Goal: Information Seeking & Learning: Learn about a topic

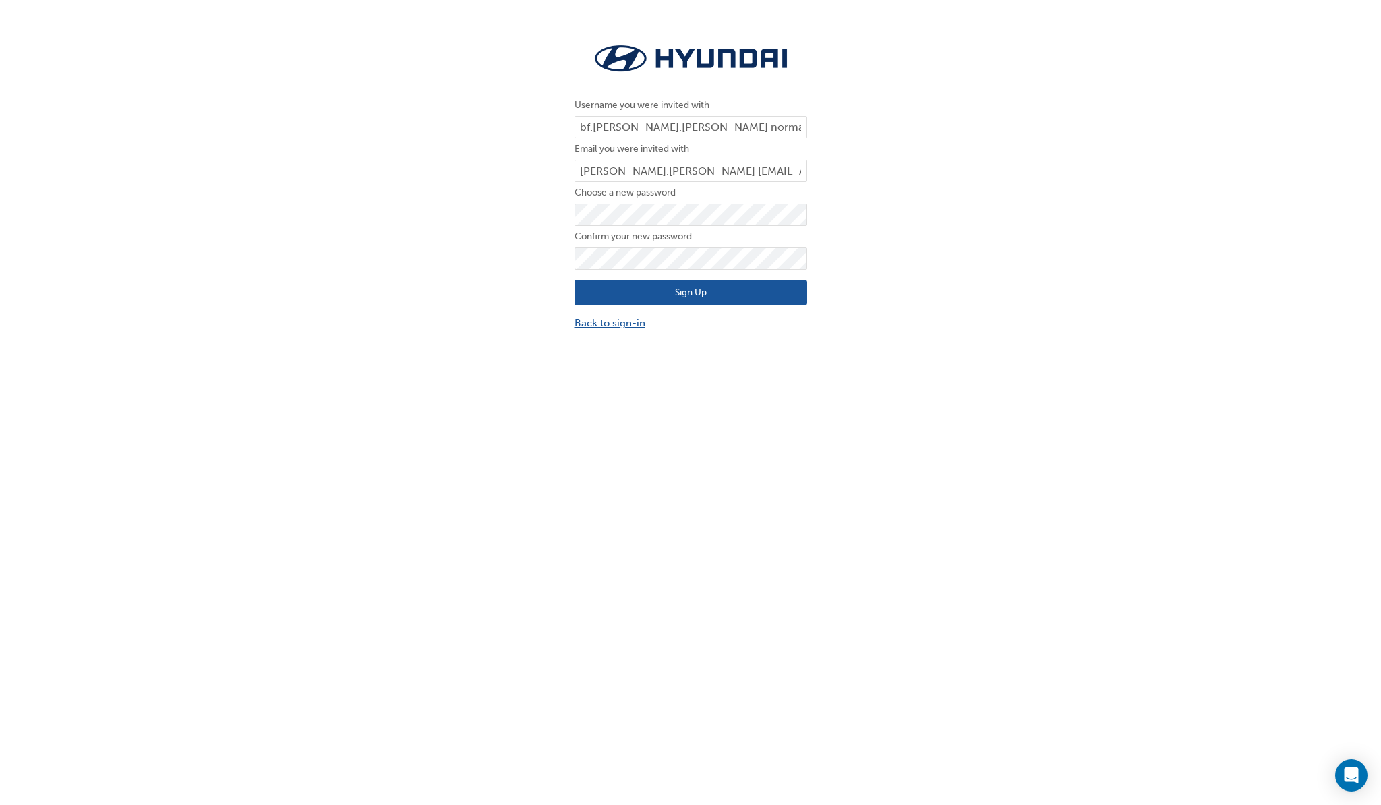
click at [631, 320] on link "Back to sign-in" at bounding box center [691, 324] width 233 height 16
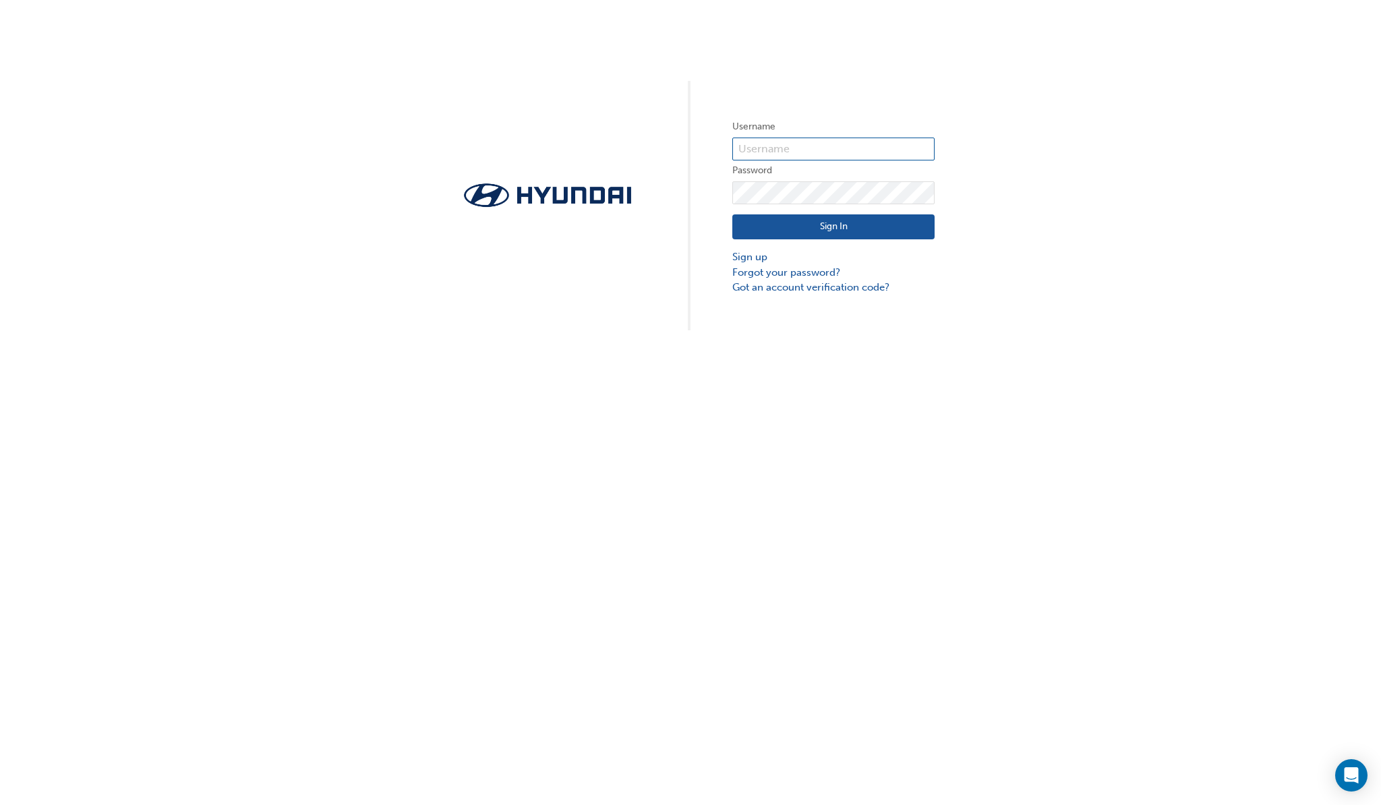
click at [790, 140] on input "text" at bounding box center [833, 149] width 202 height 23
type input "v"
type input "bf.[PERSON_NAME].[PERSON_NAME]"
click at [869, 223] on button "Sign In" at bounding box center [833, 227] width 202 height 26
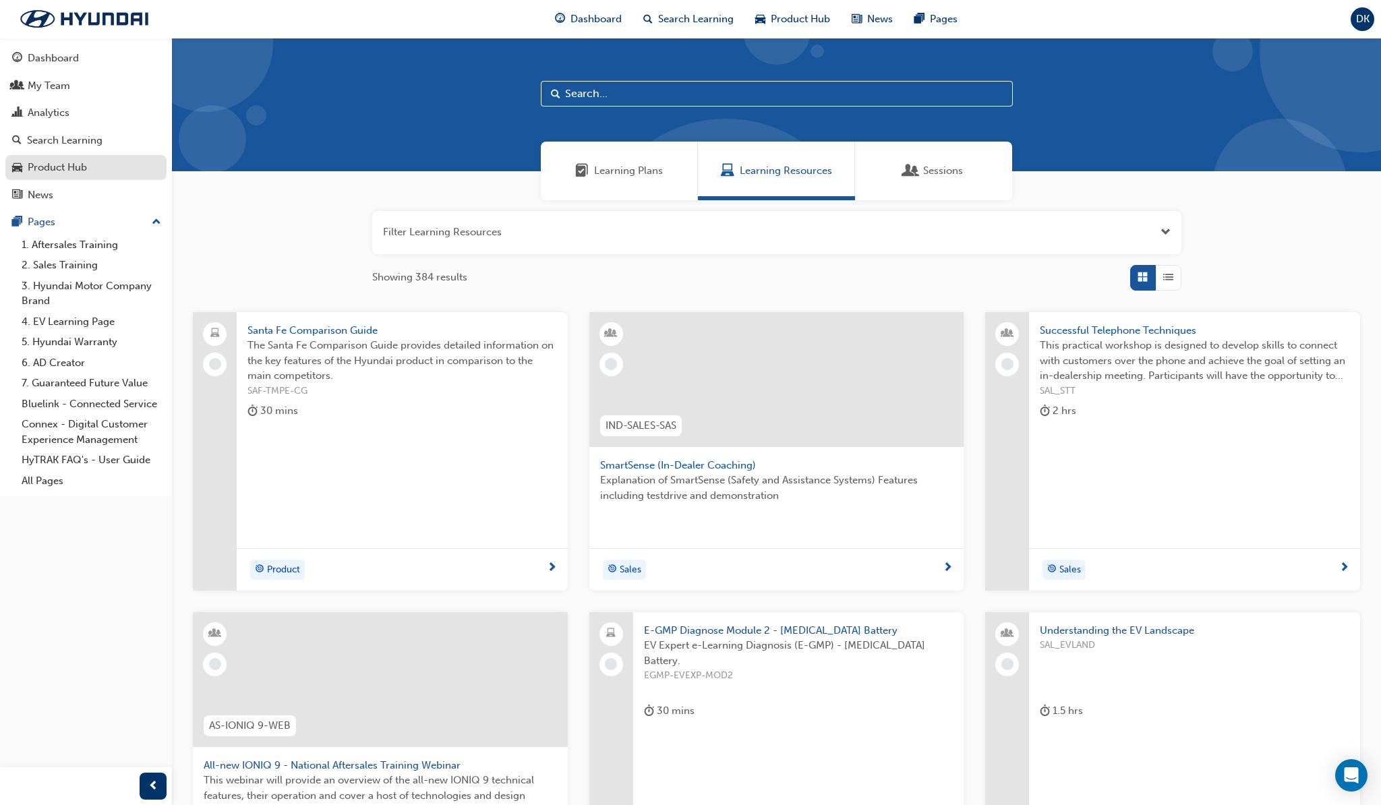
click at [94, 173] on div "Product Hub" at bounding box center [86, 167] width 148 height 17
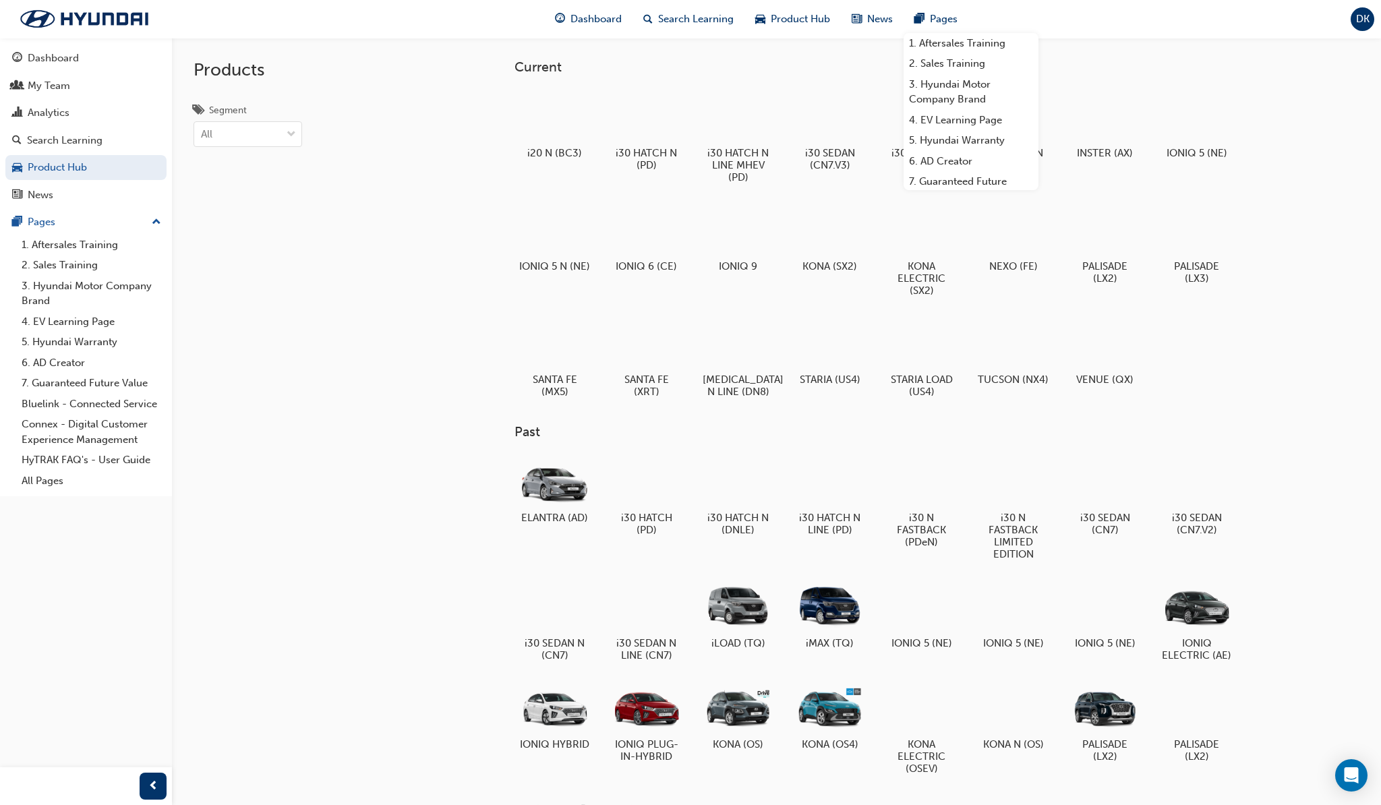
click at [1208, 343] on div "i20 N (BC3) i30 HATCH N (PD) i30 HATCH N LINE MHEV (PD) i30 SEDAN (CN7.V3) i30 …" at bounding box center [898, 250] width 766 height 328
click at [1257, 339] on div "i20 N (BC3) i30 HATCH N (PD) i30 HATCH N LINE MHEV (PD) i30 SEDAN (CN7.V3) i30 …" at bounding box center [898, 250] width 766 height 328
click at [556, 340] on div at bounding box center [554, 342] width 75 height 54
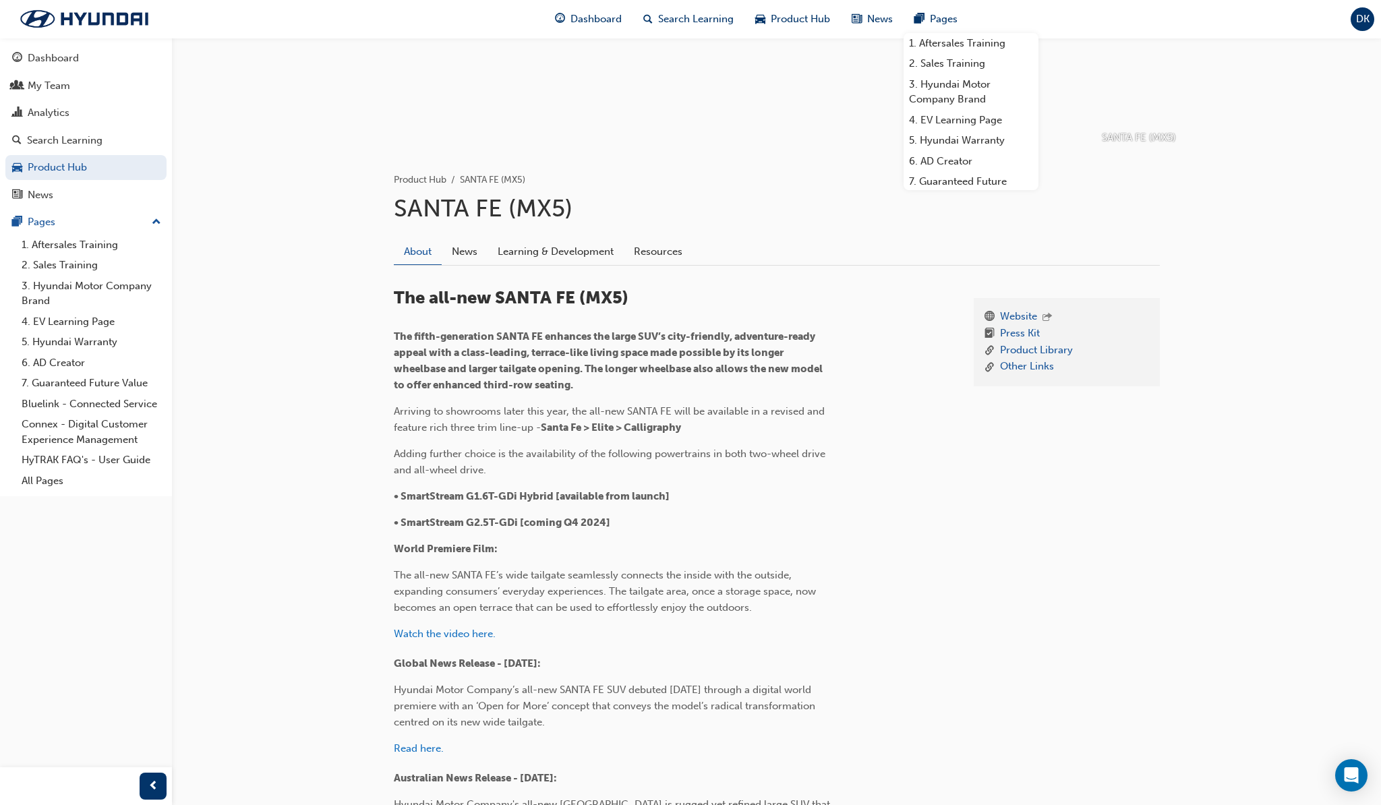
scroll to position [121, 0]
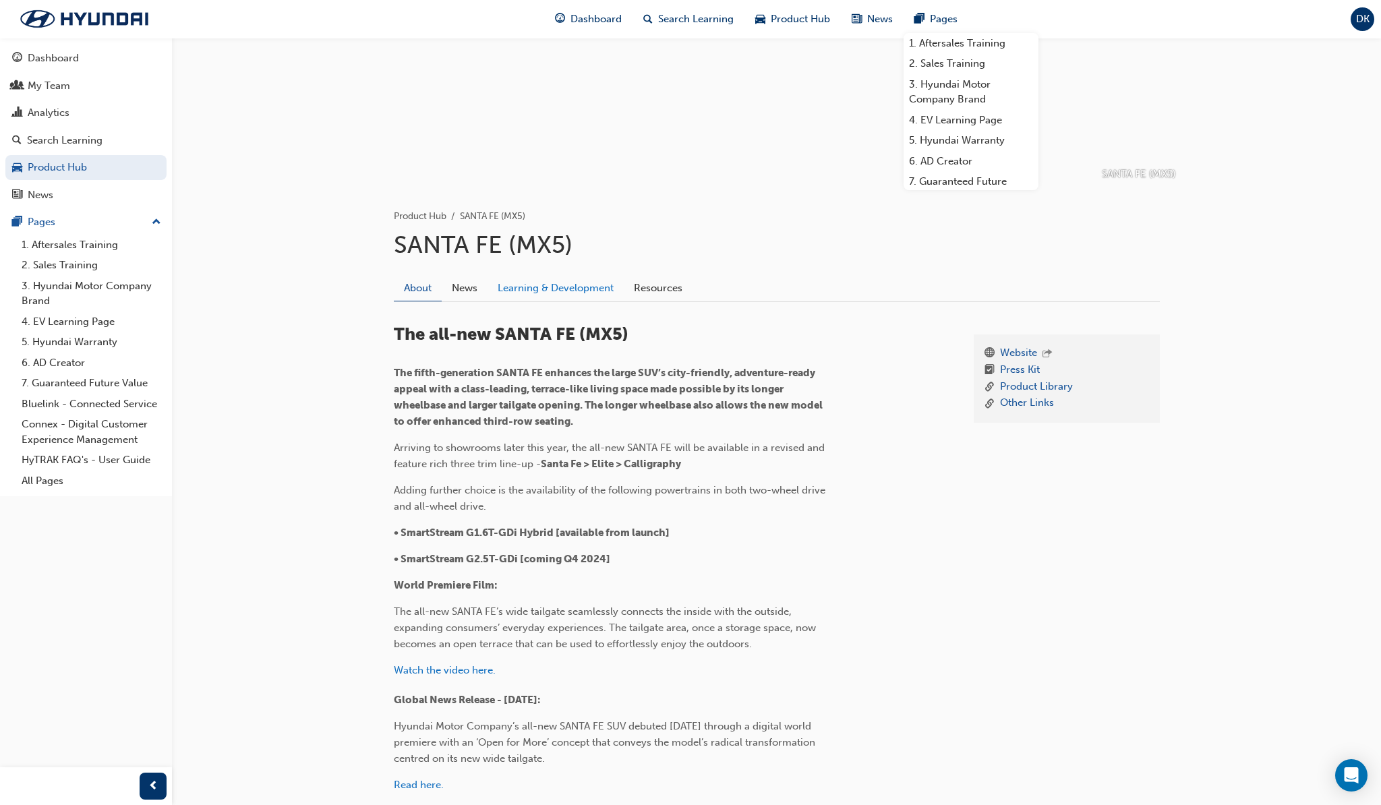
click at [562, 292] on link "Learning & Development" at bounding box center [556, 288] width 136 height 26
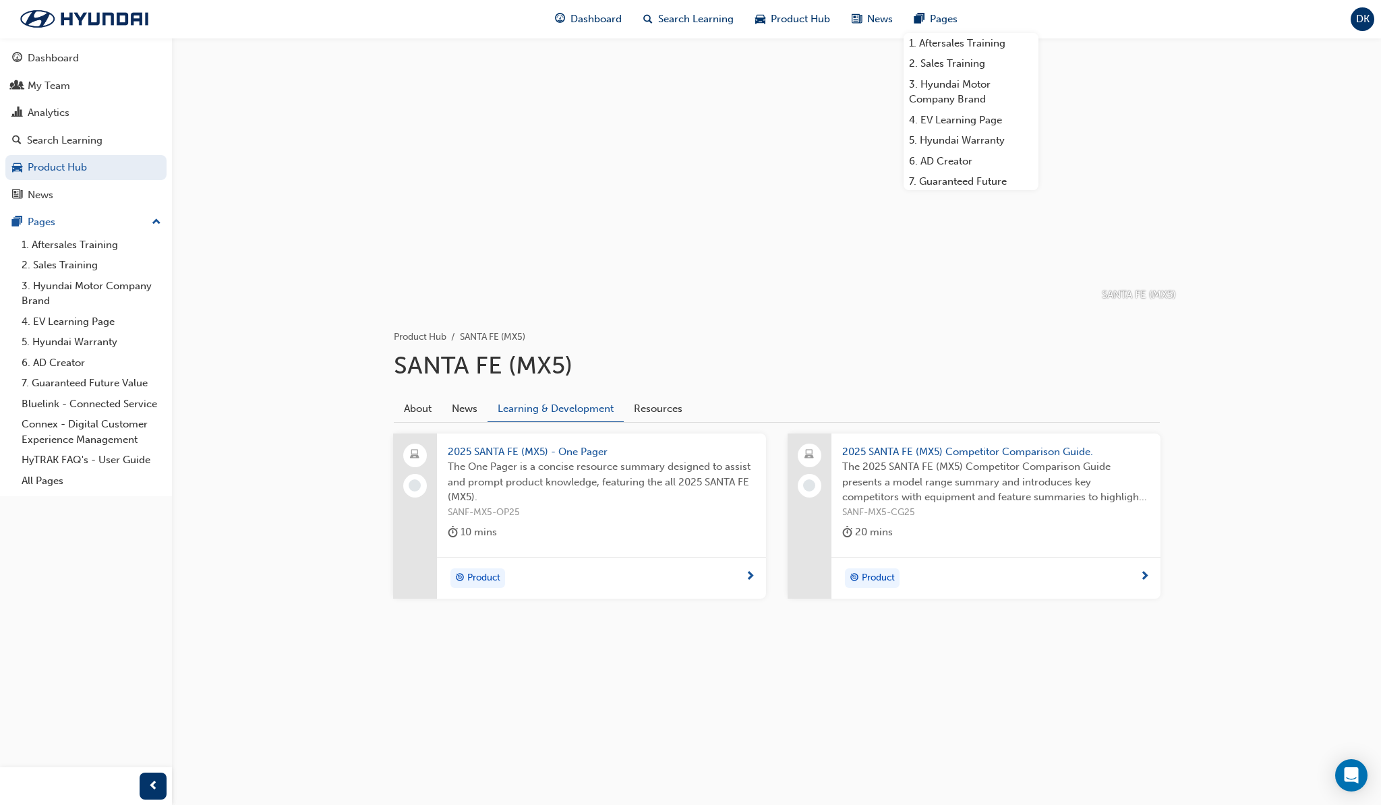
click at [926, 455] on span "2025 SANTA FE (MX5) Competitor Comparison Guide." at bounding box center [996, 452] width 308 height 16
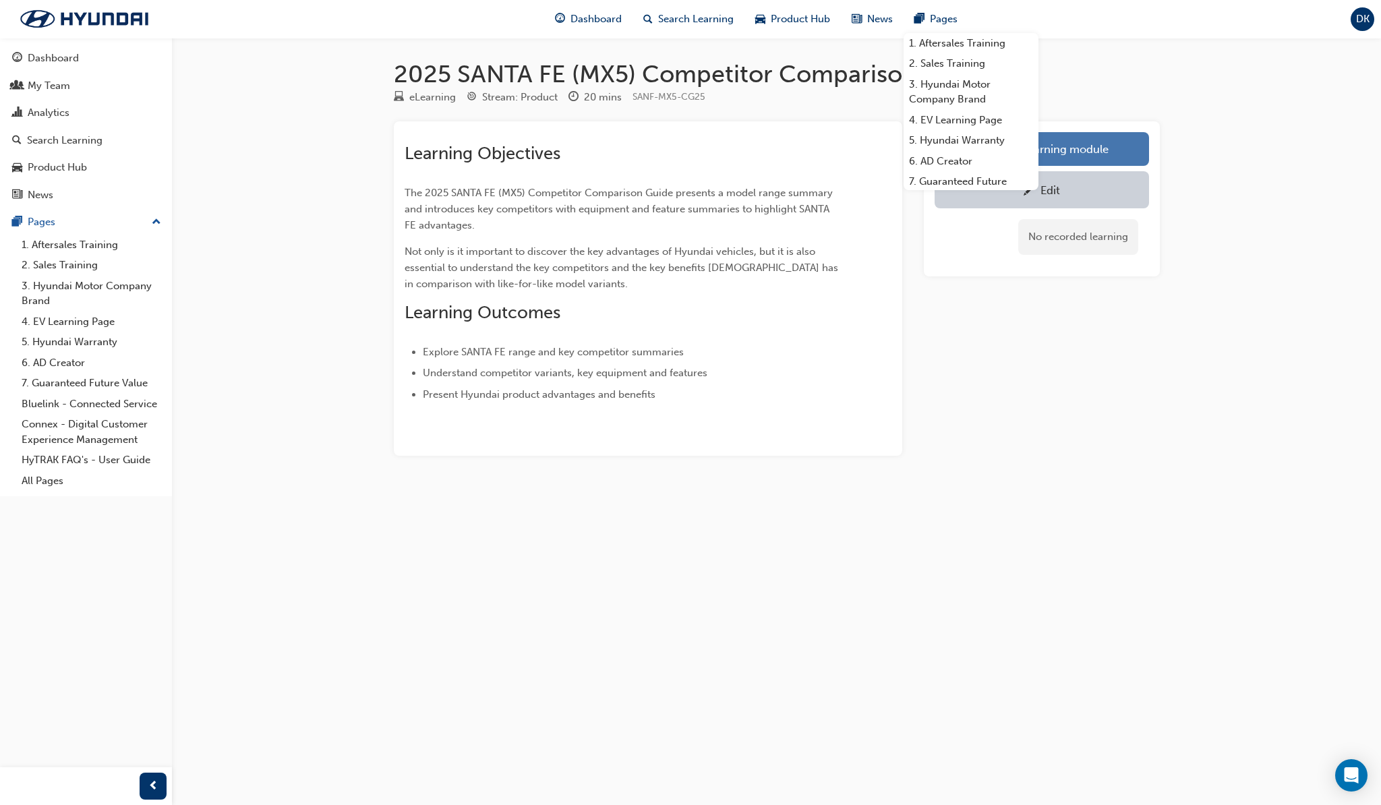
click at [1122, 163] on link "Launch eLearning module" at bounding box center [1042, 149] width 214 height 34
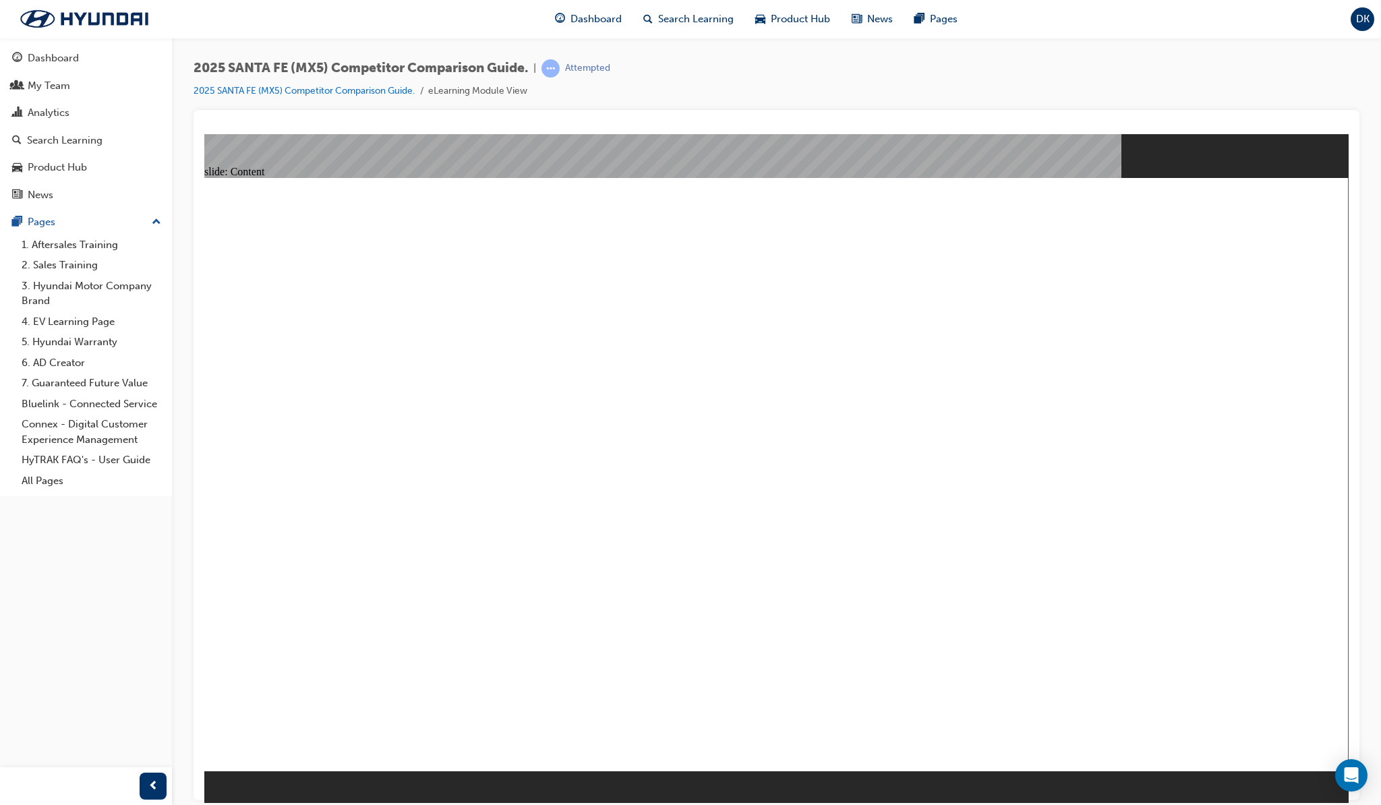
click at [780, 27] on div "Product Hub" at bounding box center [793, 19] width 96 height 28
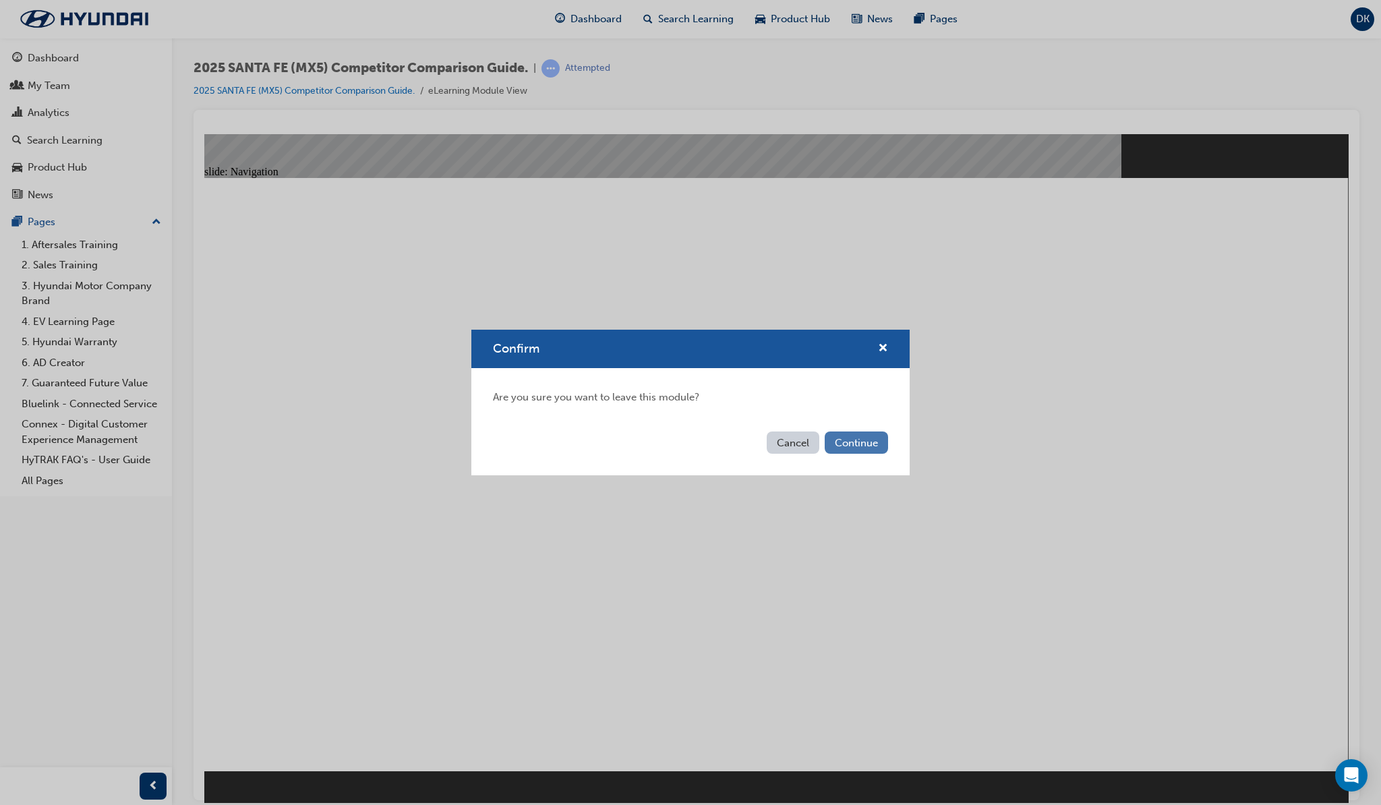
click at [837, 446] on button "Continue" at bounding box center [856, 443] width 63 height 22
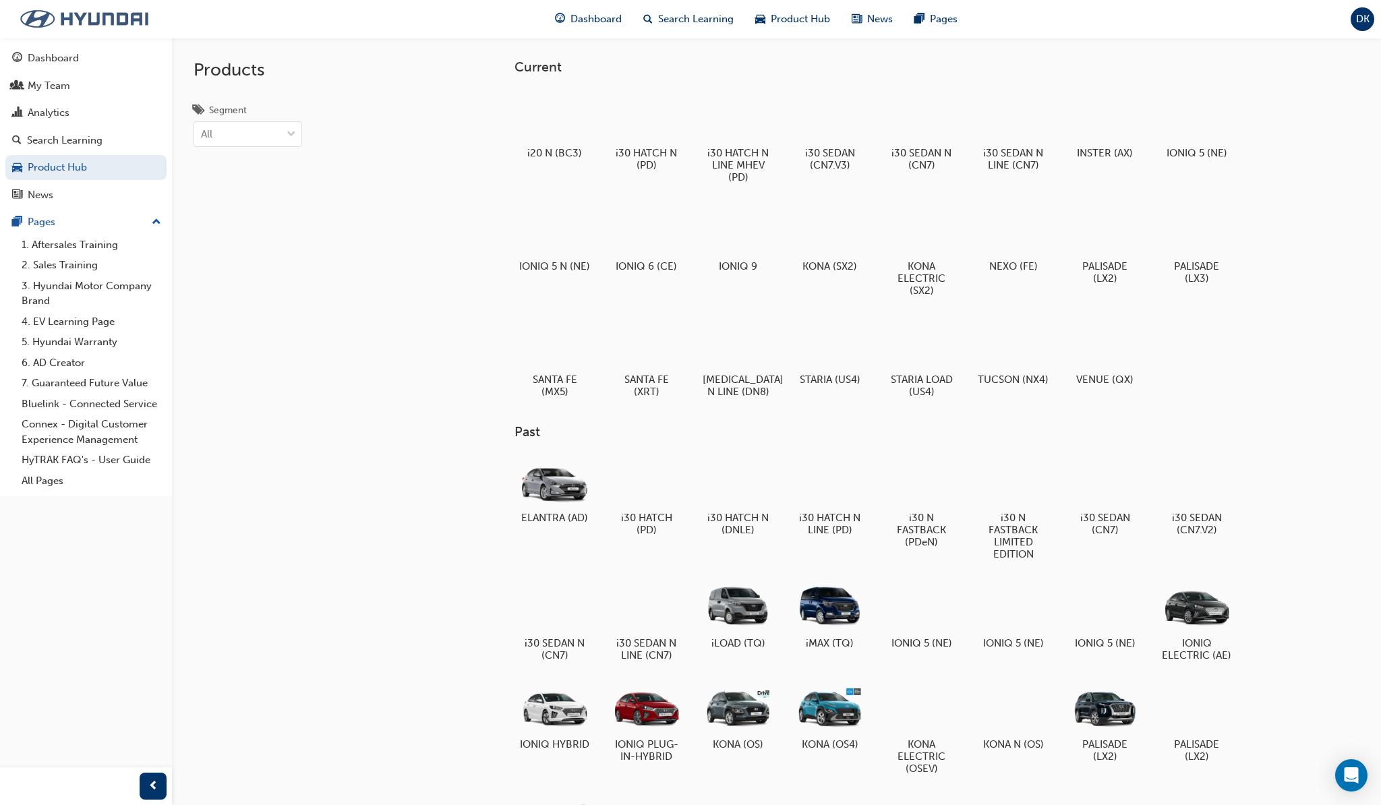
click at [61, 22] on img at bounding box center [84, 19] width 155 height 28
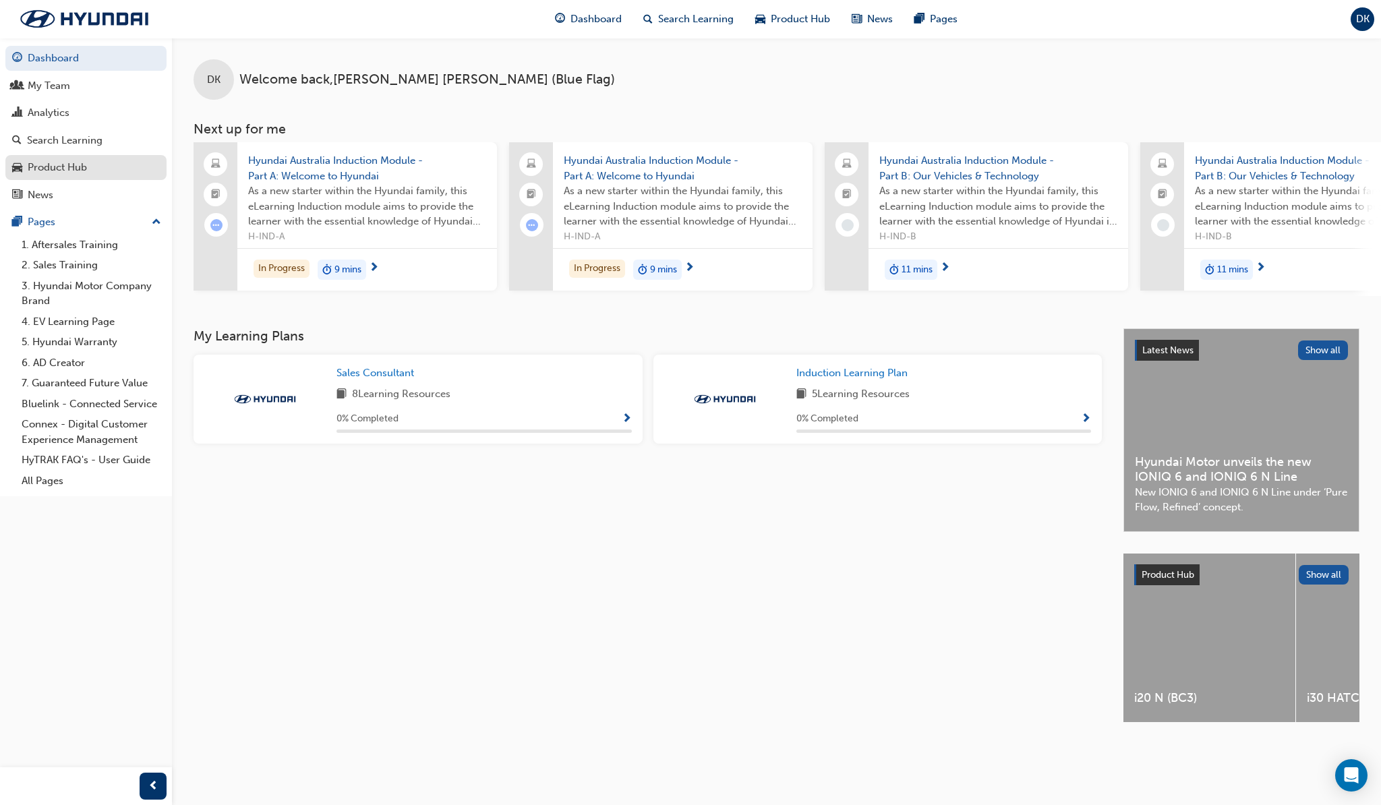
click at [75, 165] on div "Product Hub" at bounding box center [57, 168] width 59 height 16
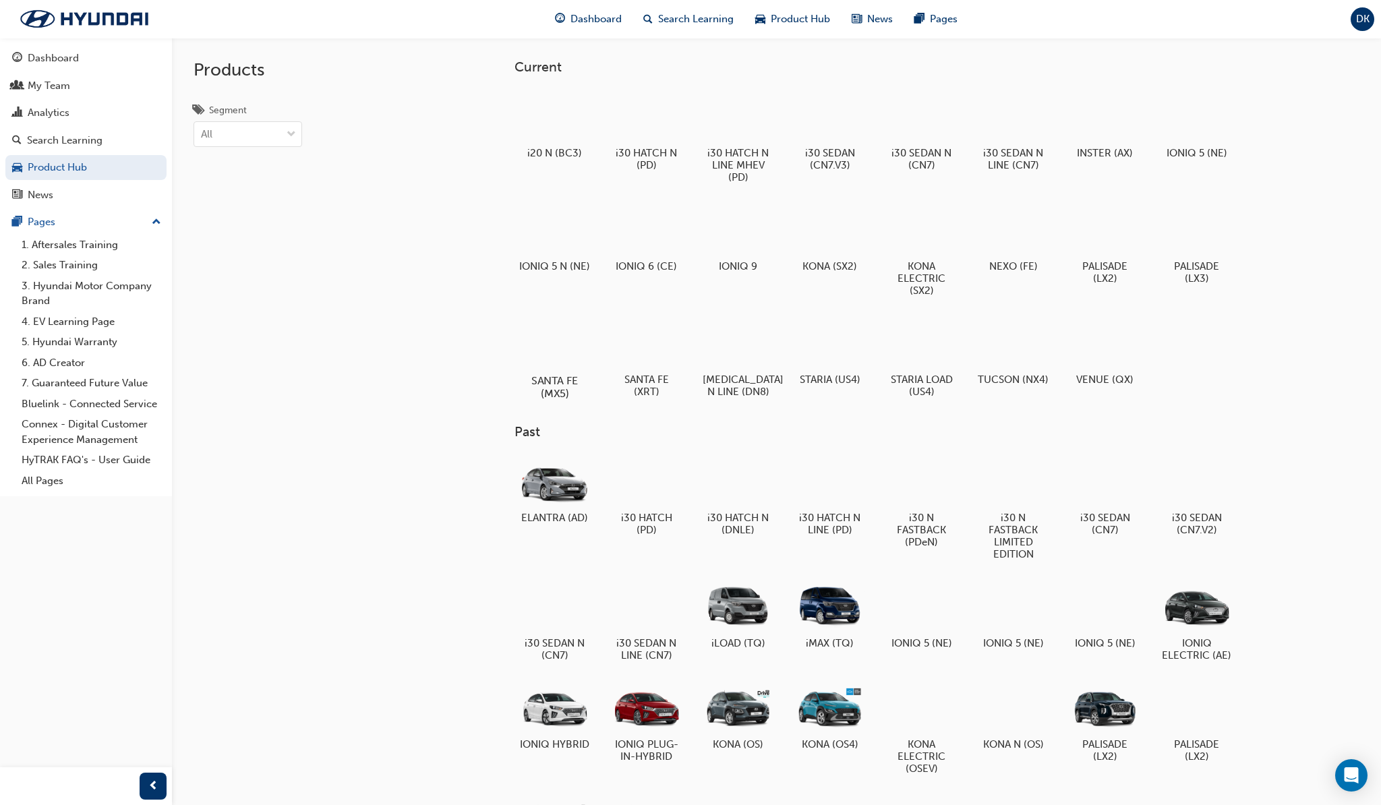
click at [540, 357] on div at bounding box center [554, 342] width 75 height 54
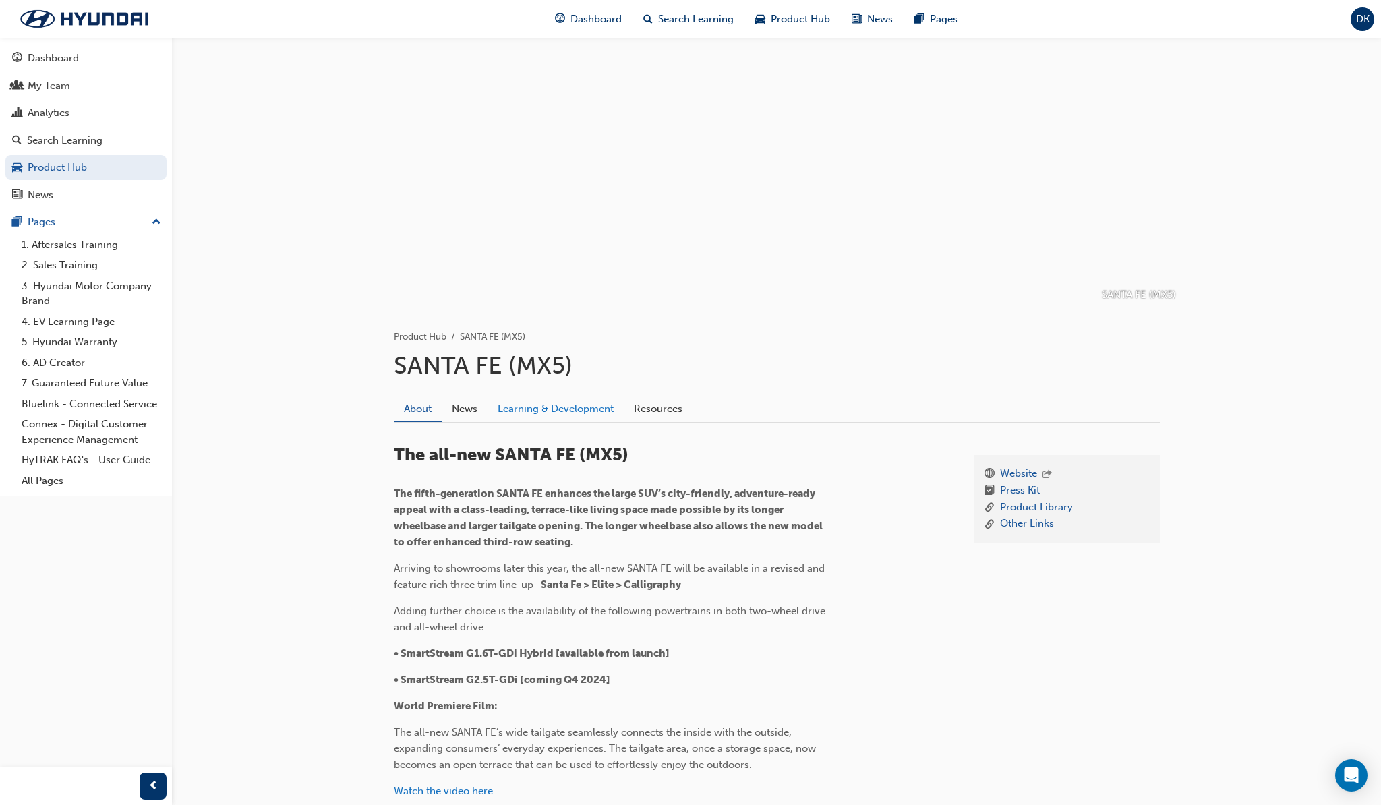
click at [529, 411] on link "Learning & Development" at bounding box center [556, 409] width 136 height 26
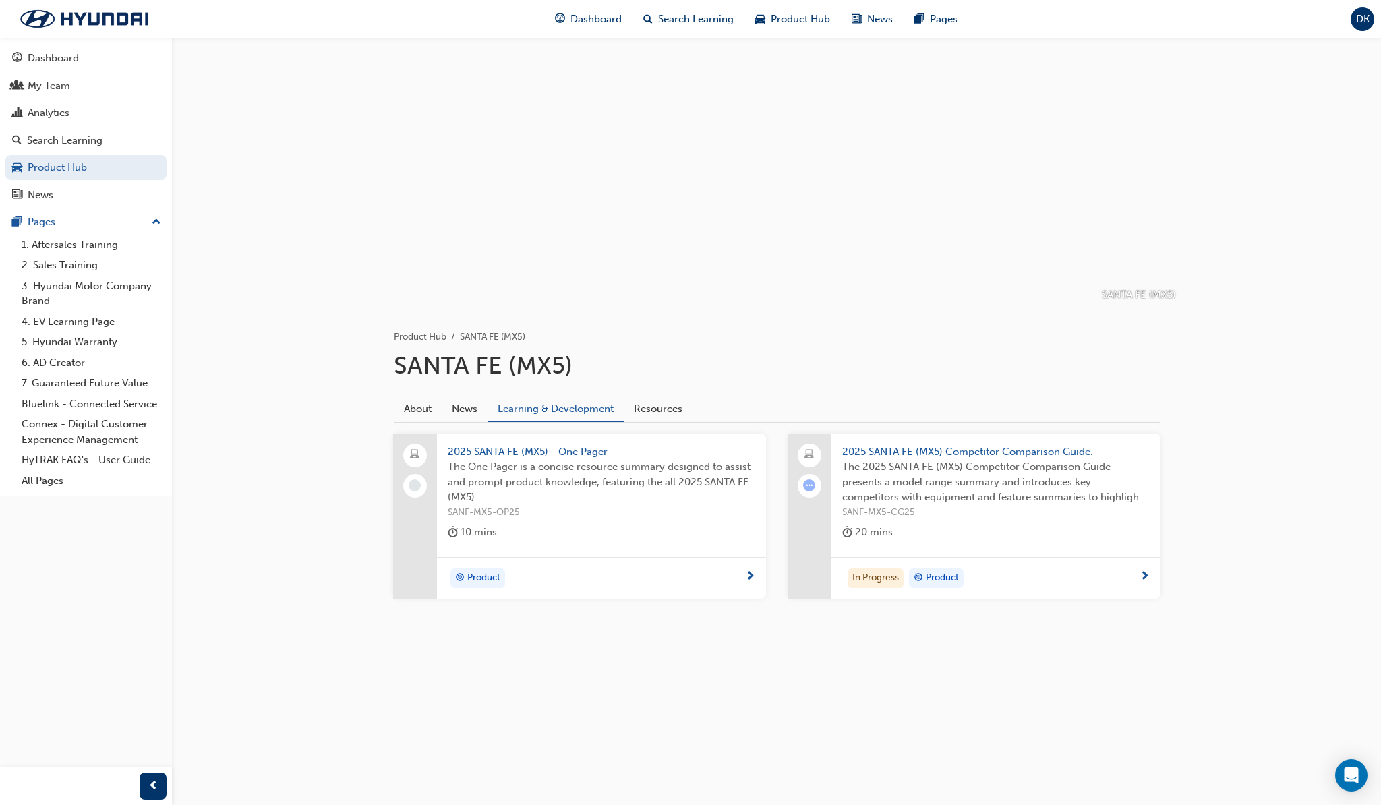
click at [1025, 527] on div "20 mins" at bounding box center [996, 535] width 308 height 22
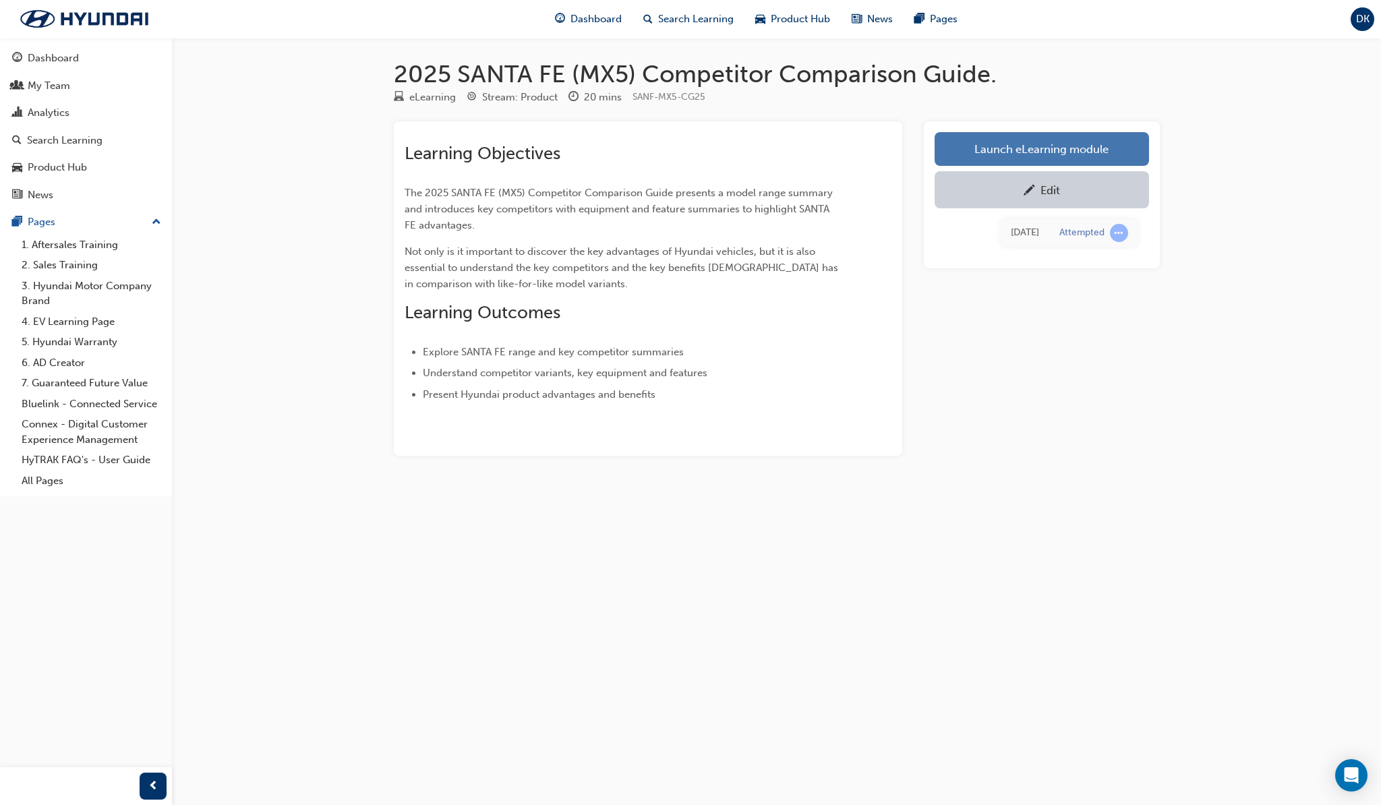
click at [1089, 145] on link "Launch eLearning module" at bounding box center [1042, 149] width 214 height 34
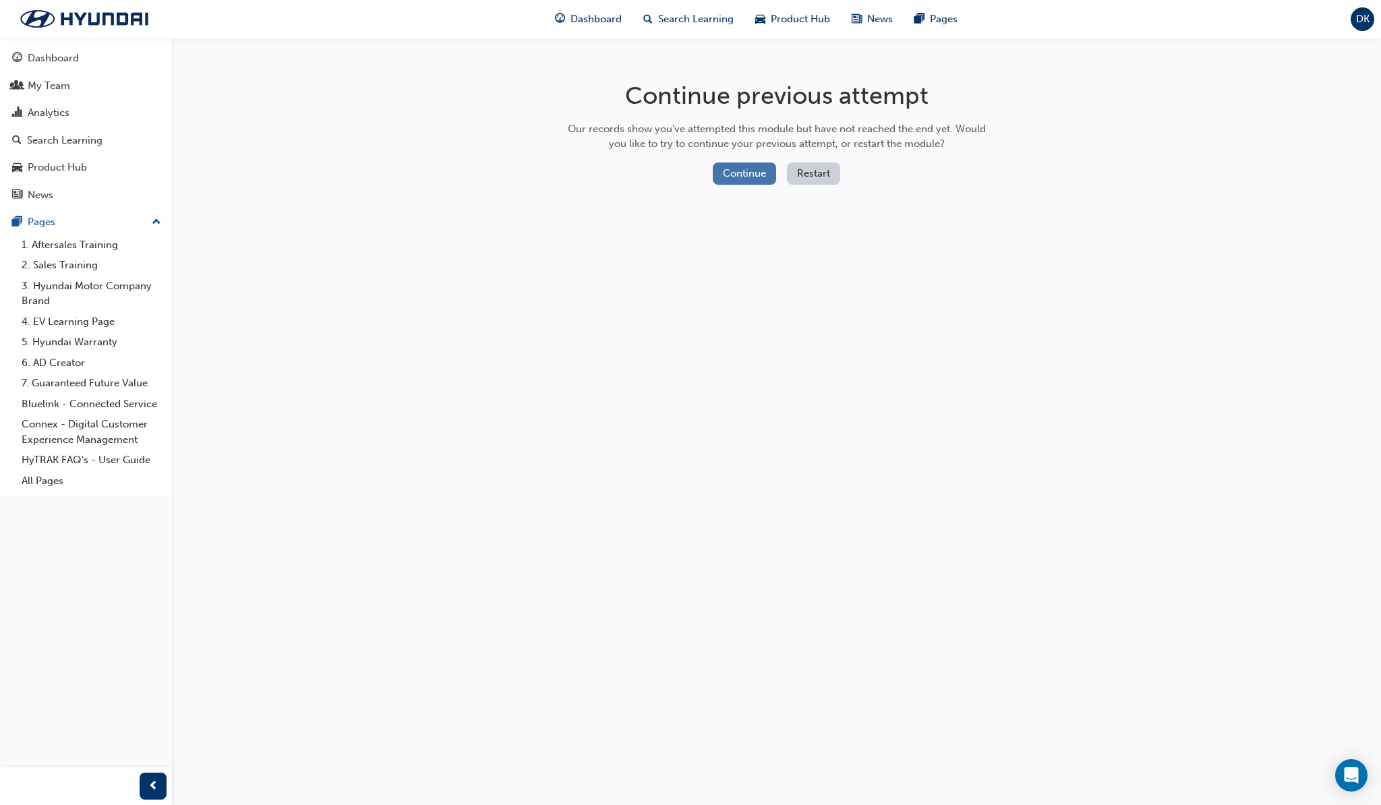
click at [760, 173] on button "Continue" at bounding box center [744, 174] width 63 height 22
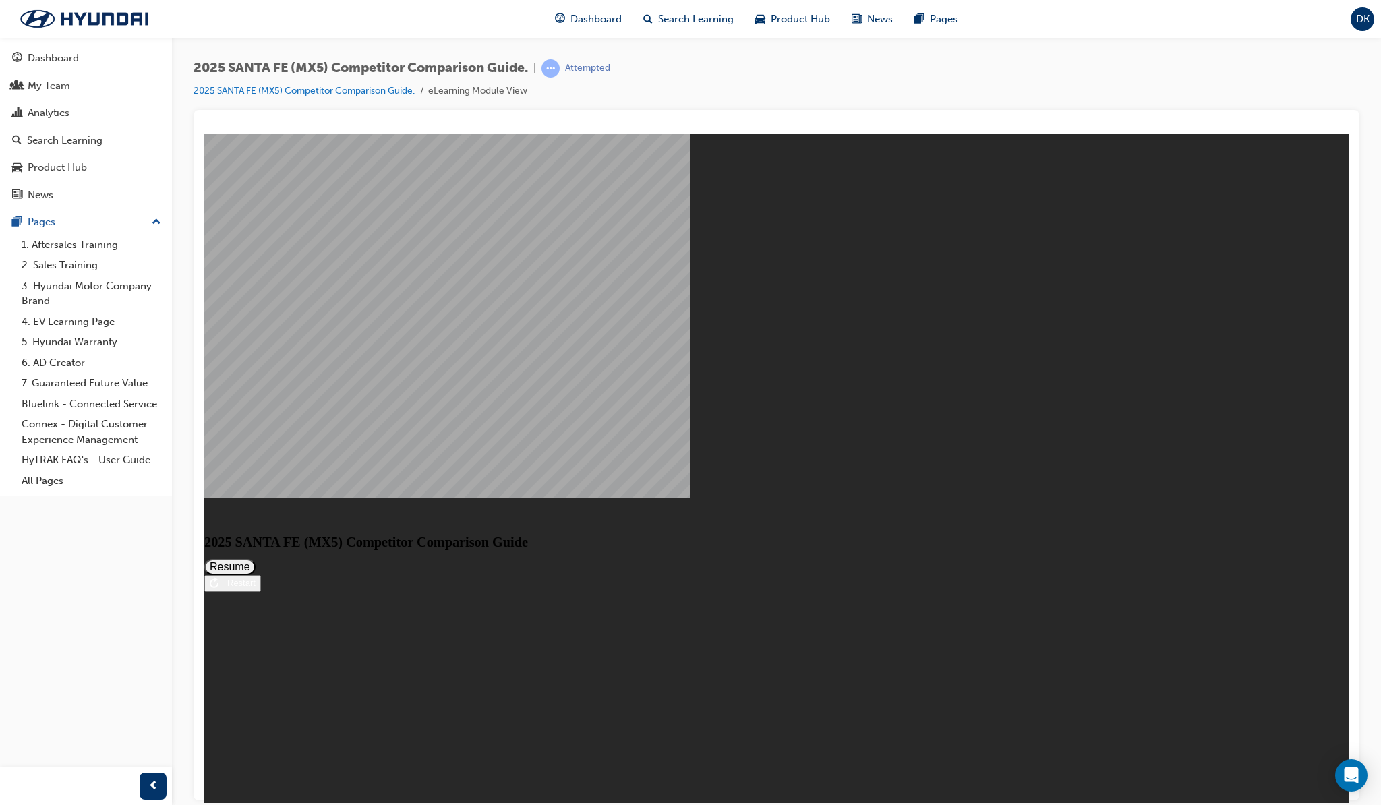
click at [256, 558] on button "Resume" at bounding box center [229, 566] width 51 height 16
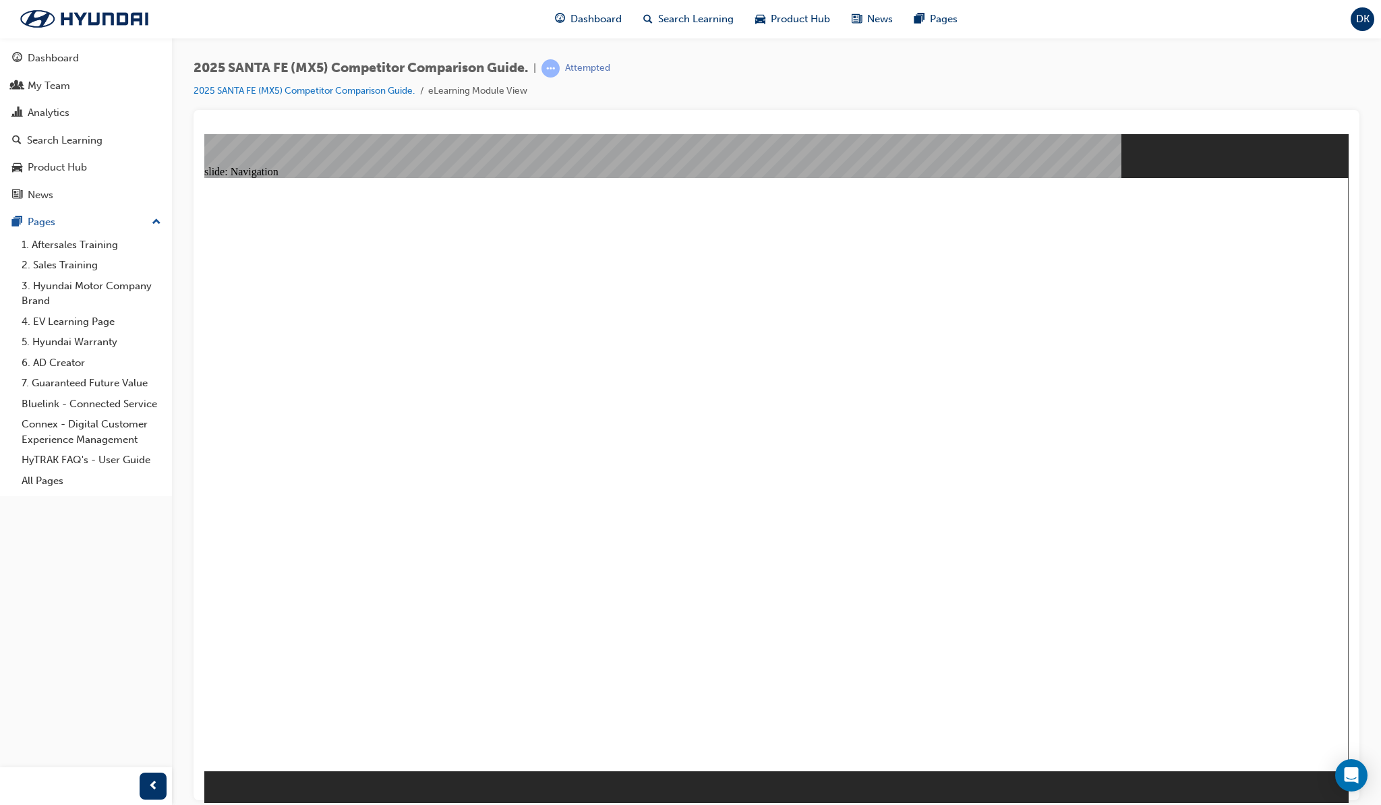
click at [65, 55] on div "Dashboard" at bounding box center [53, 59] width 51 height 16
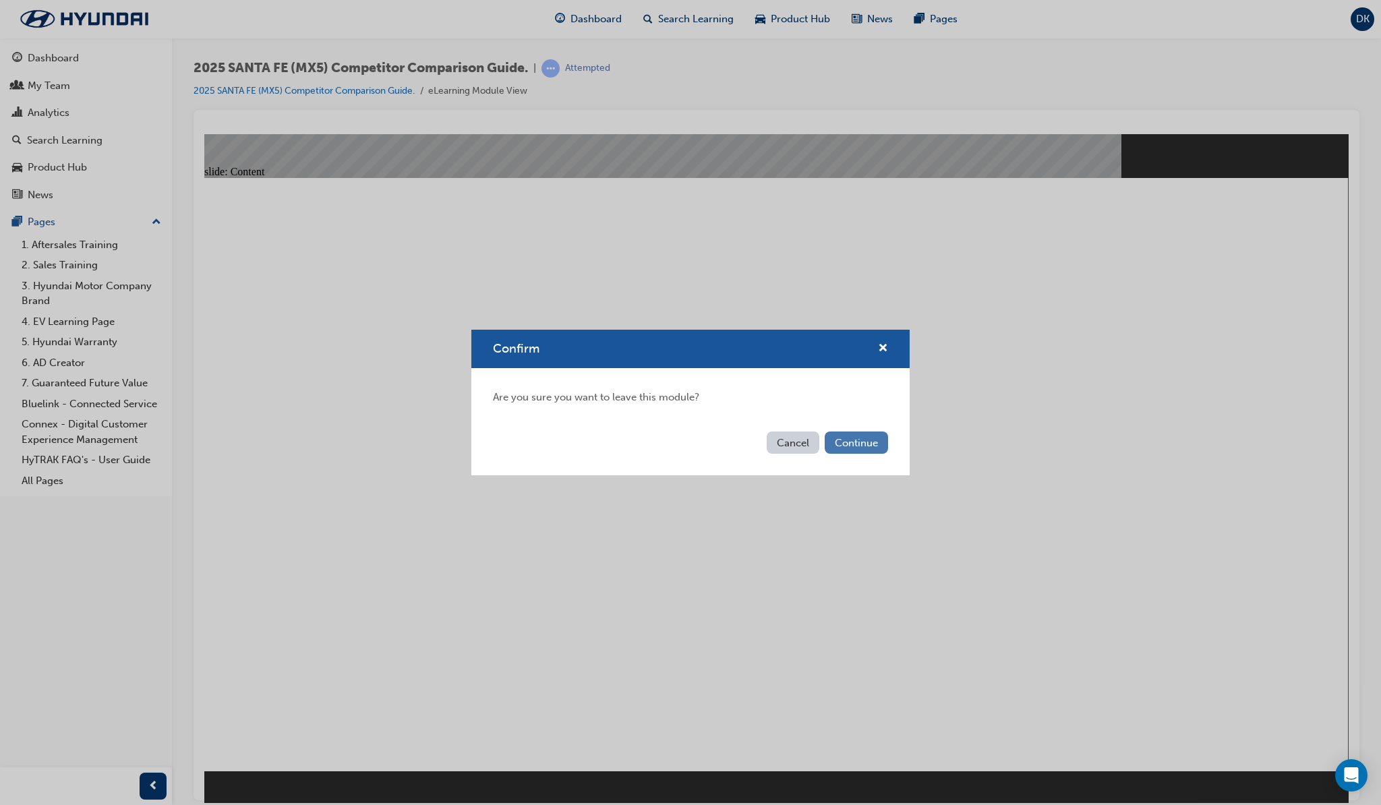
click at [876, 440] on button "Continue" at bounding box center [856, 443] width 63 height 22
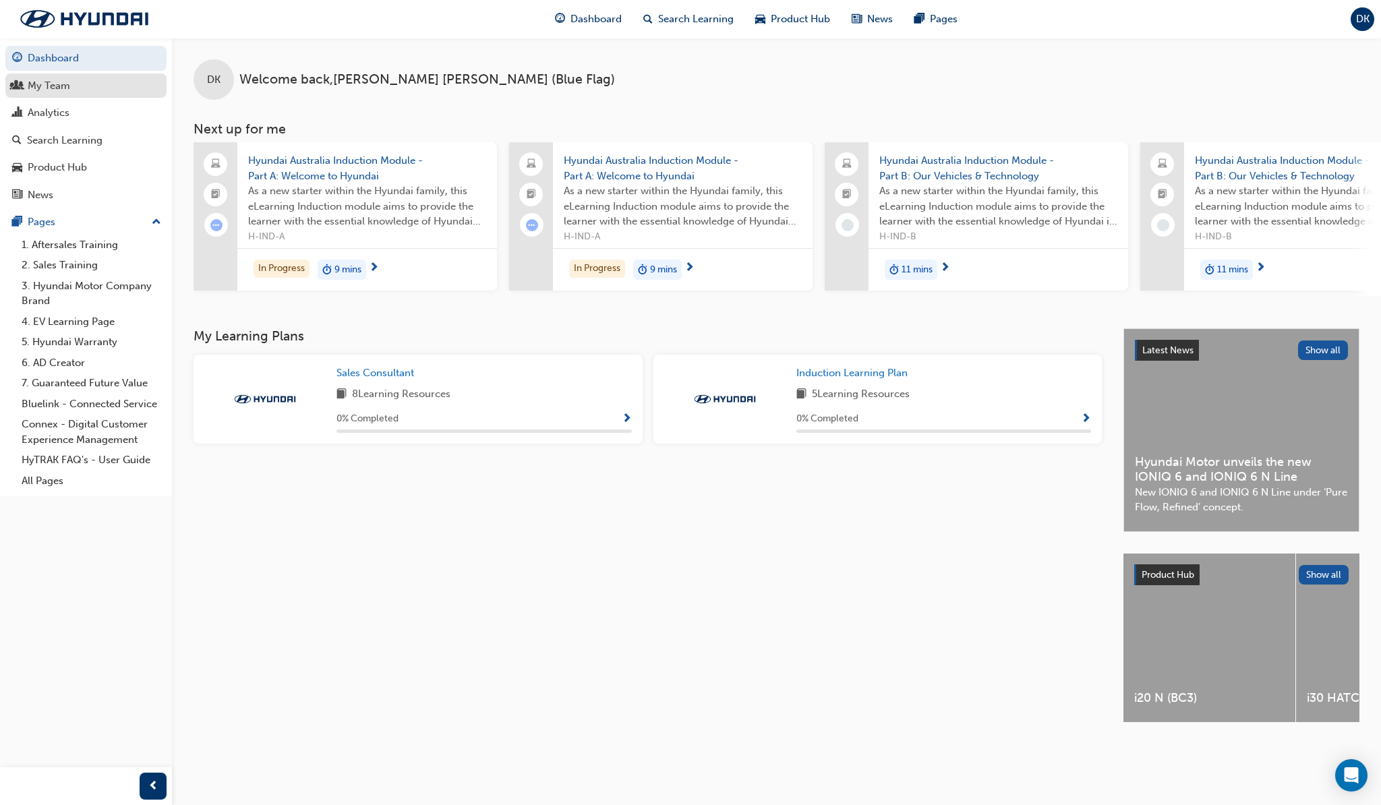
click at [77, 88] on div "My Team" at bounding box center [86, 86] width 148 height 17
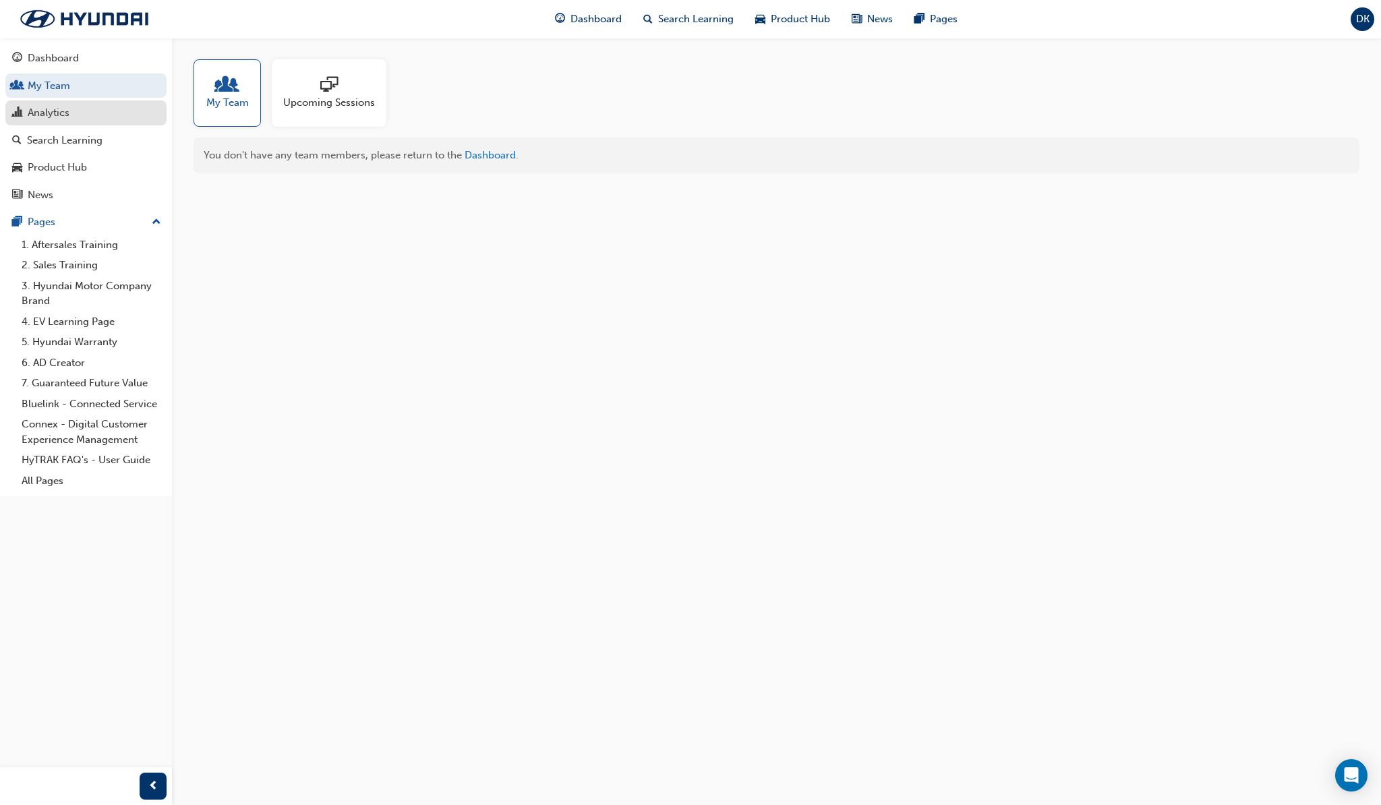
click at [61, 114] on div "Analytics" at bounding box center [49, 113] width 42 height 16
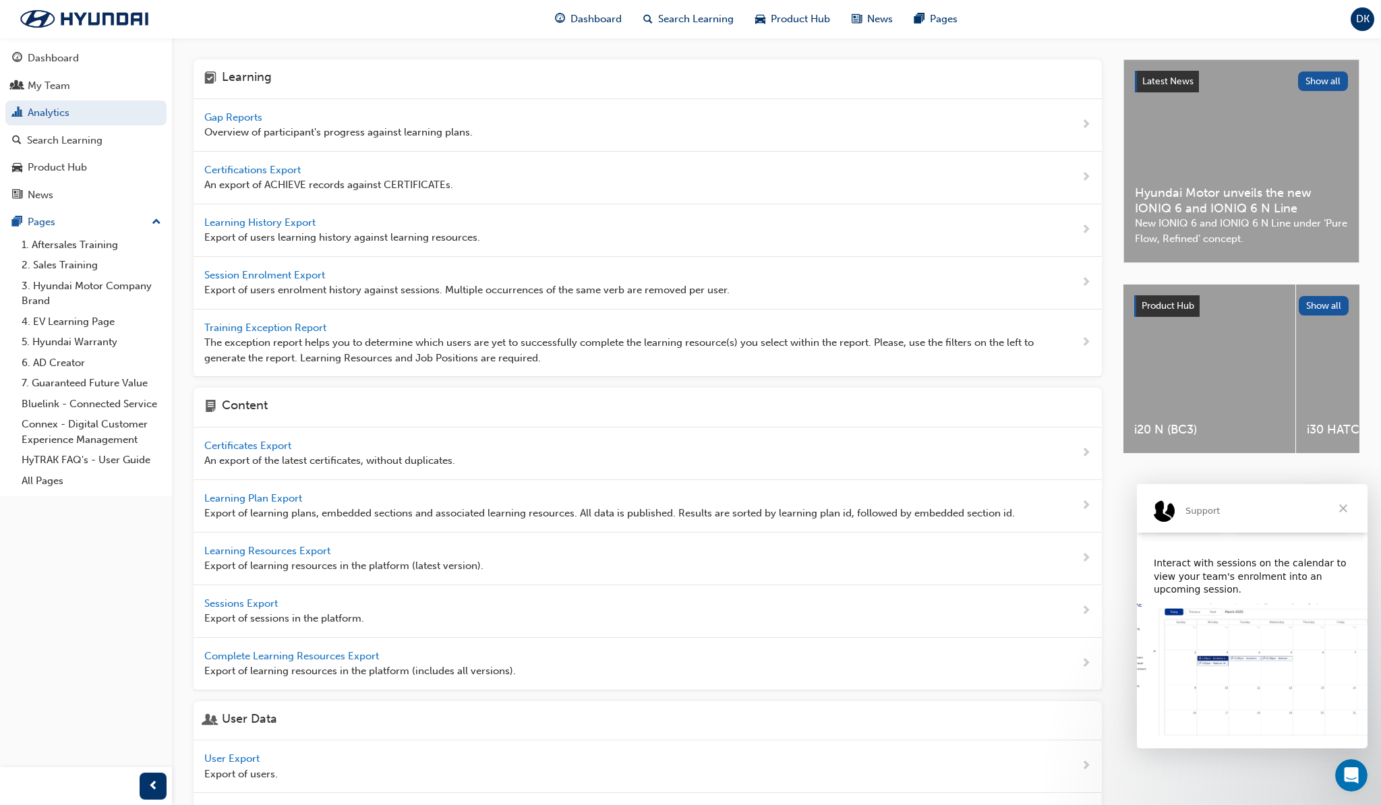
scroll to position [138, 0]
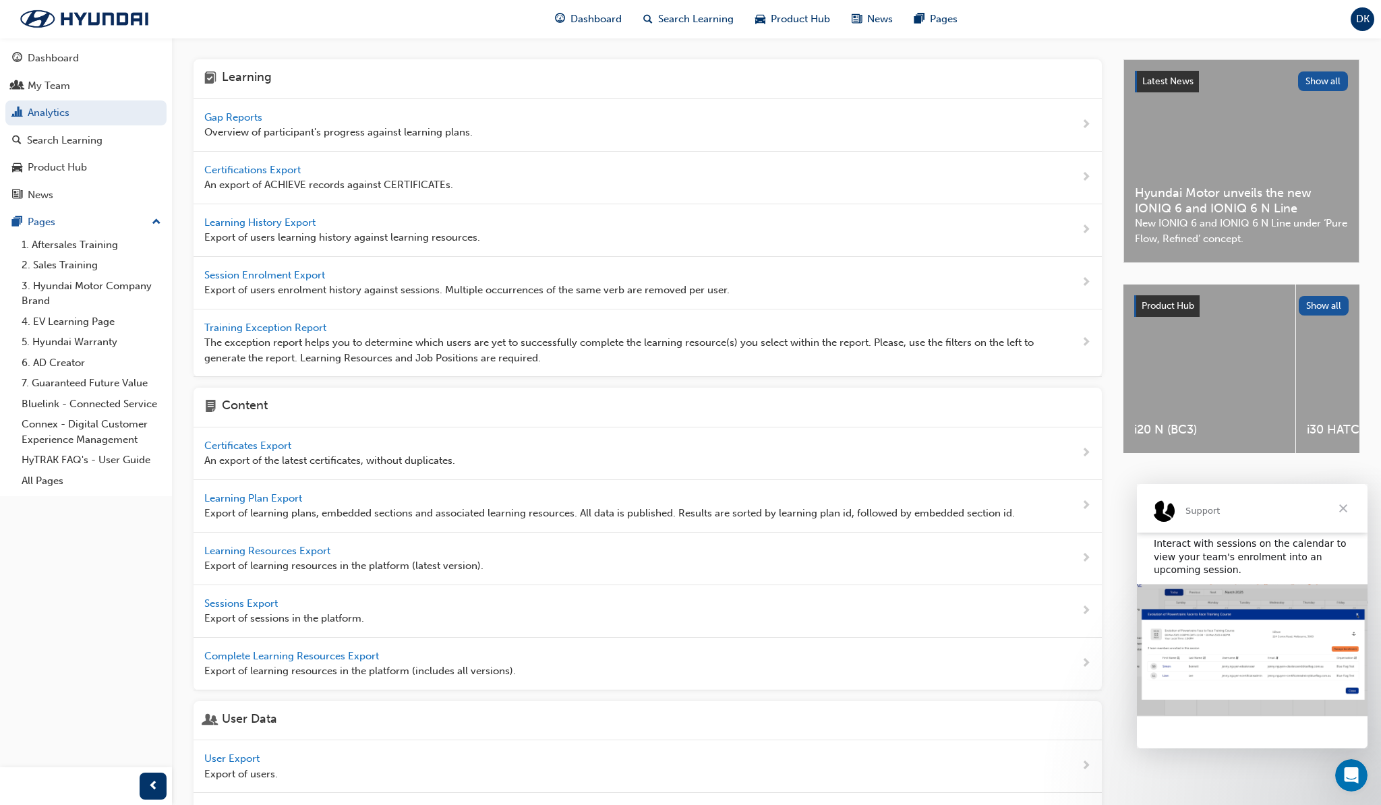
click at [234, 110] on div "Gap Reports Overview of participant's progress against learning plans." at bounding box center [338, 125] width 268 height 30
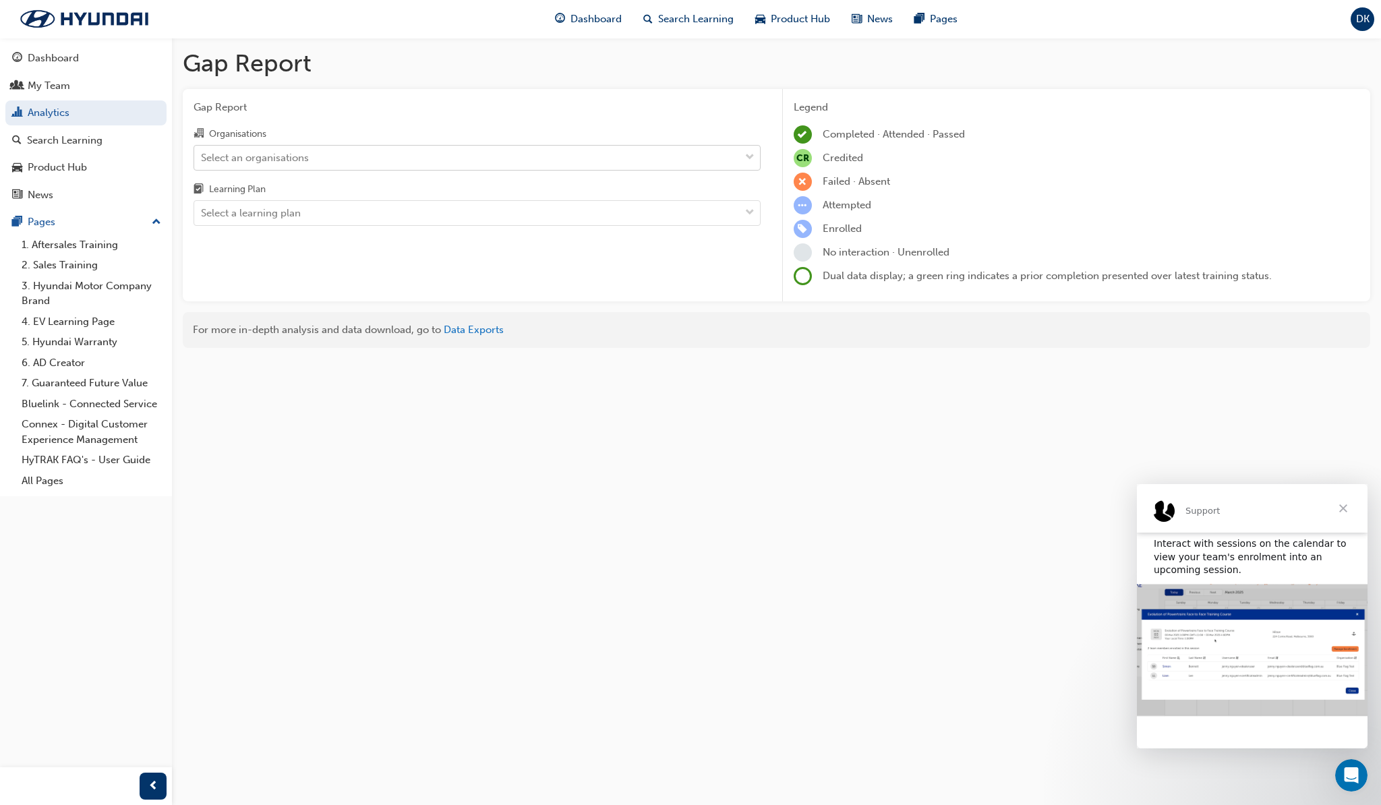
click at [577, 149] on div "Select an organisations" at bounding box center [467, 158] width 546 height 24
click at [202, 151] on input "Organisations Select an organisations" at bounding box center [201, 156] width 1 height 11
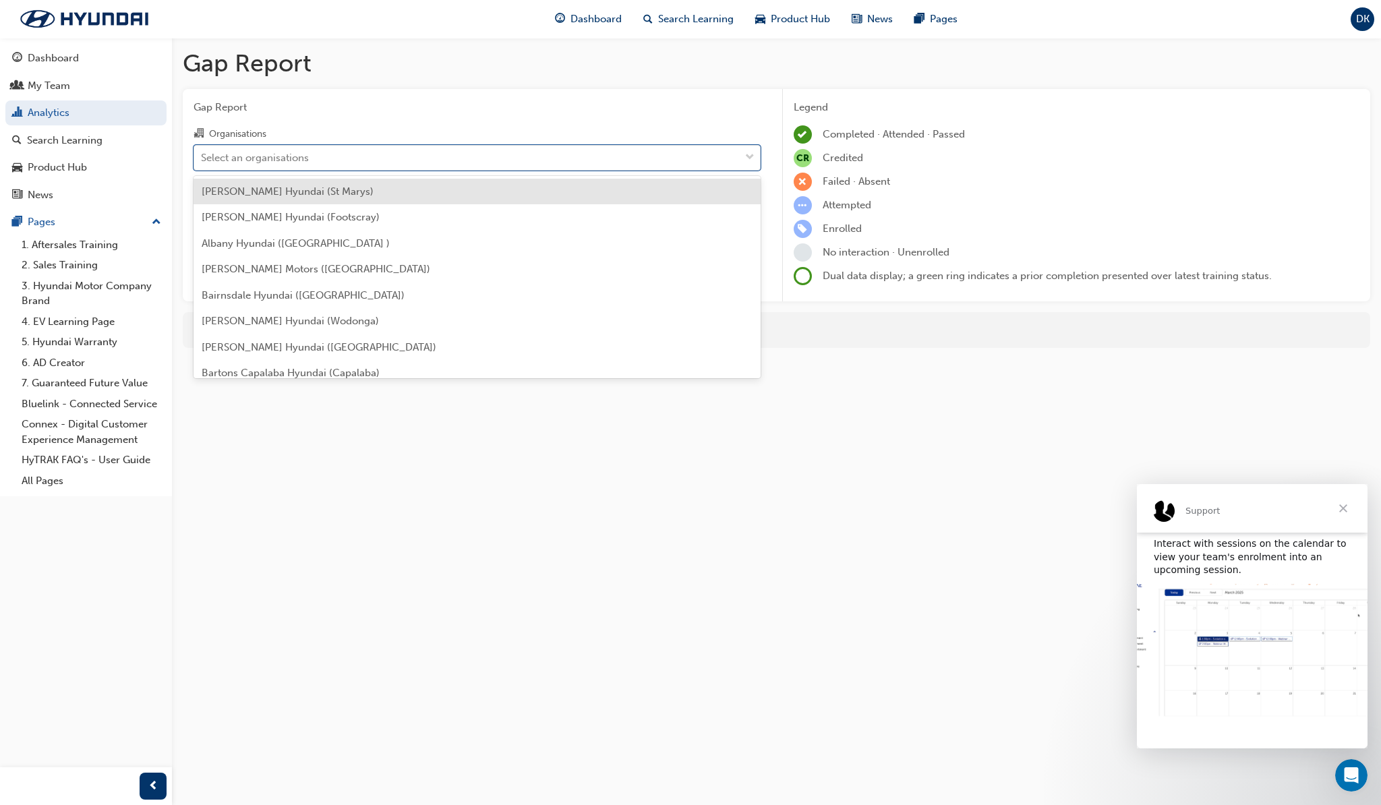
click at [461, 194] on div "Adrian Brien Hyundai (St Marys)" at bounding box center [477, 192] width 567 height 26
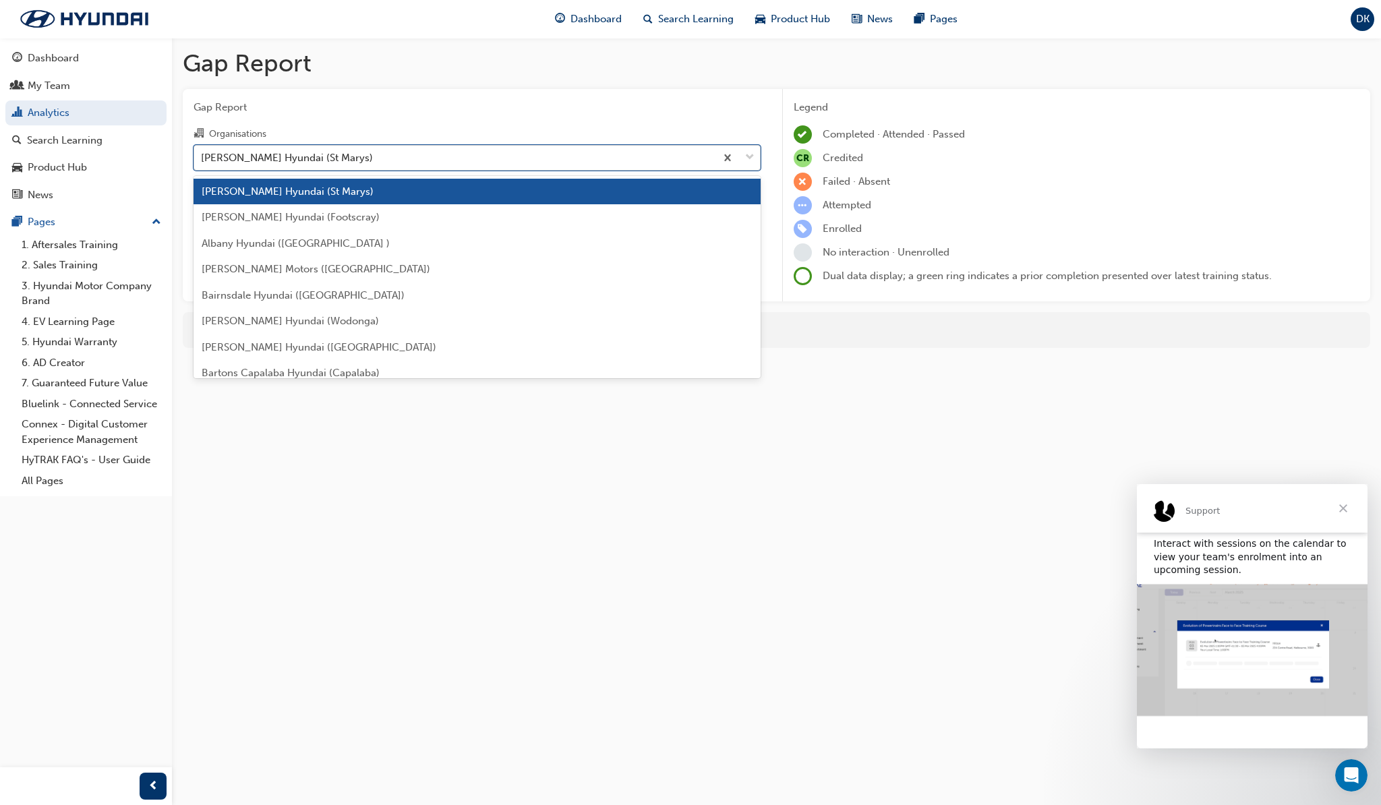
click at [526, 152] on div "Adrian Brien Hyundai (St Marys)" at bounding box center [454, 158] width 521 height 24
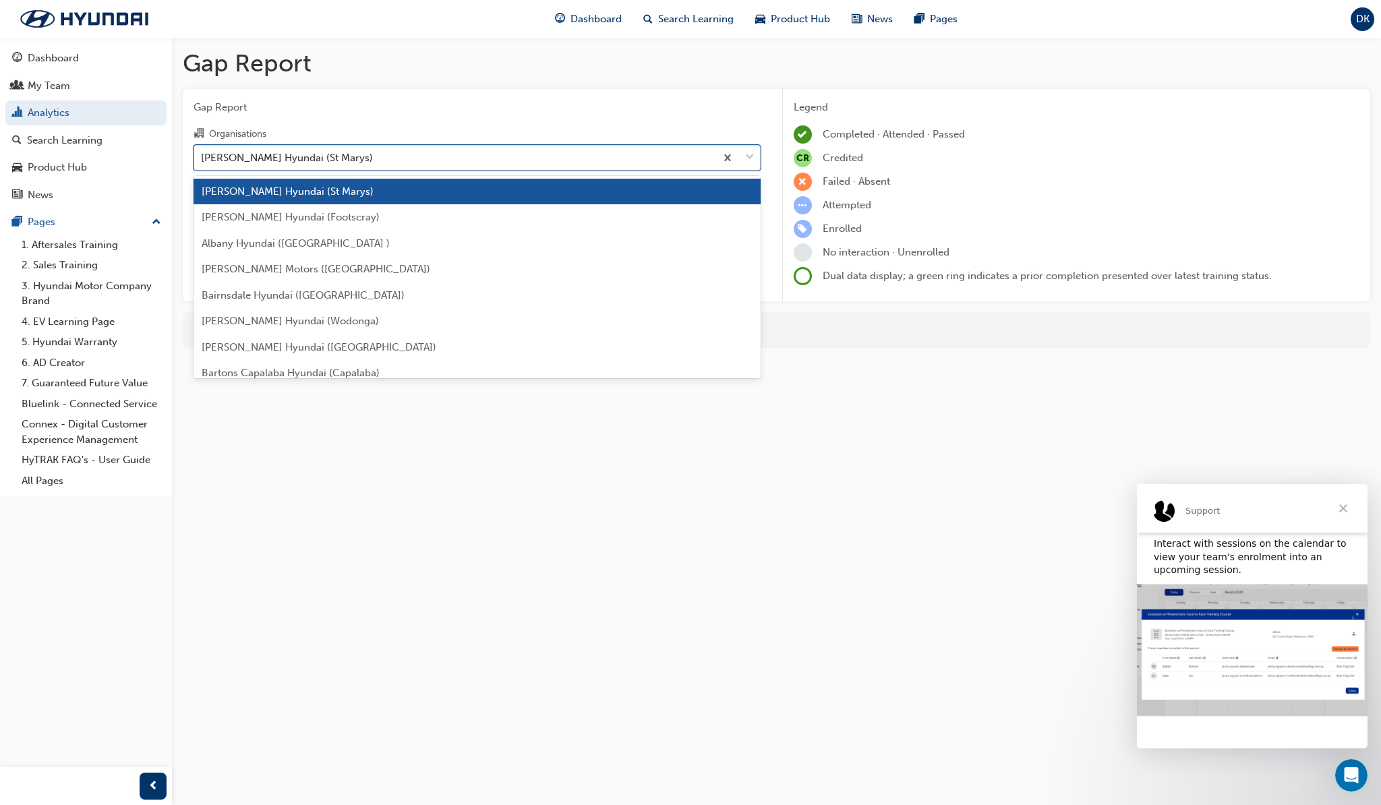
click at [202, 152] on input "Organisations option Adrian Brien Hyundai (St Marys), selected. option Adrian B…" at bounding box center [201, 156] width 1 height 11
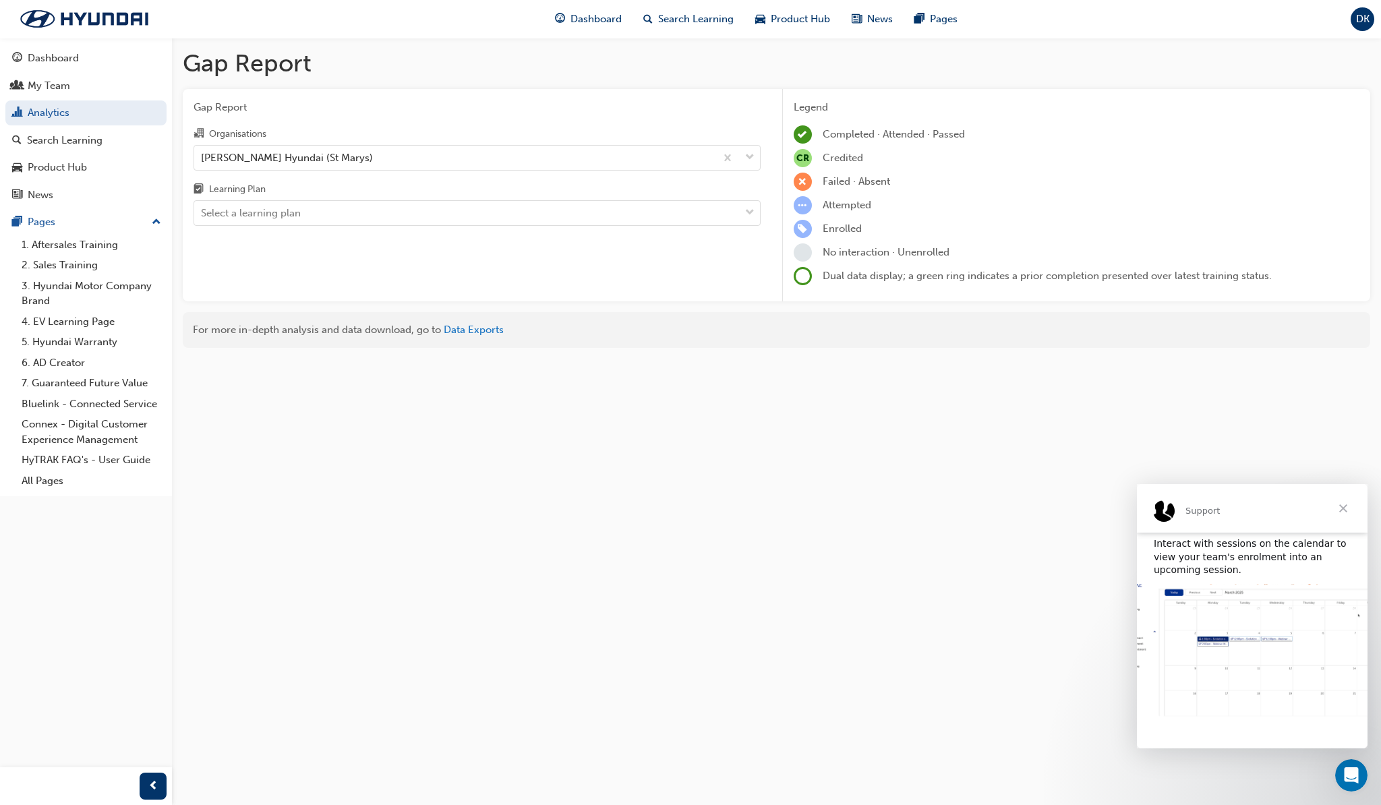
click at [523, 100] on span "Gap Report" at bounding box center [477, 108] width 567 height 16
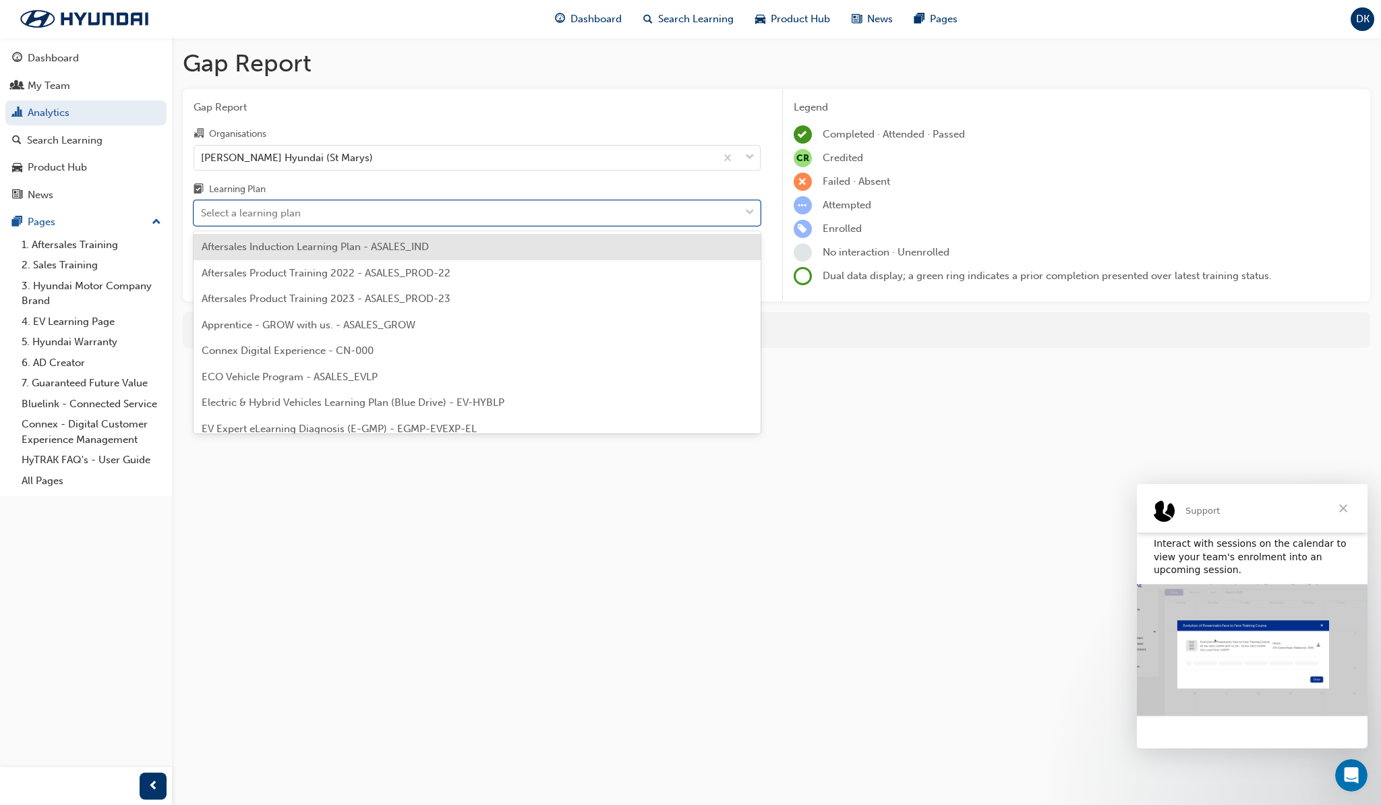
click at [434, 212] on div "Select a learning plan" at bounding box center [467, 214] width 546 height 24
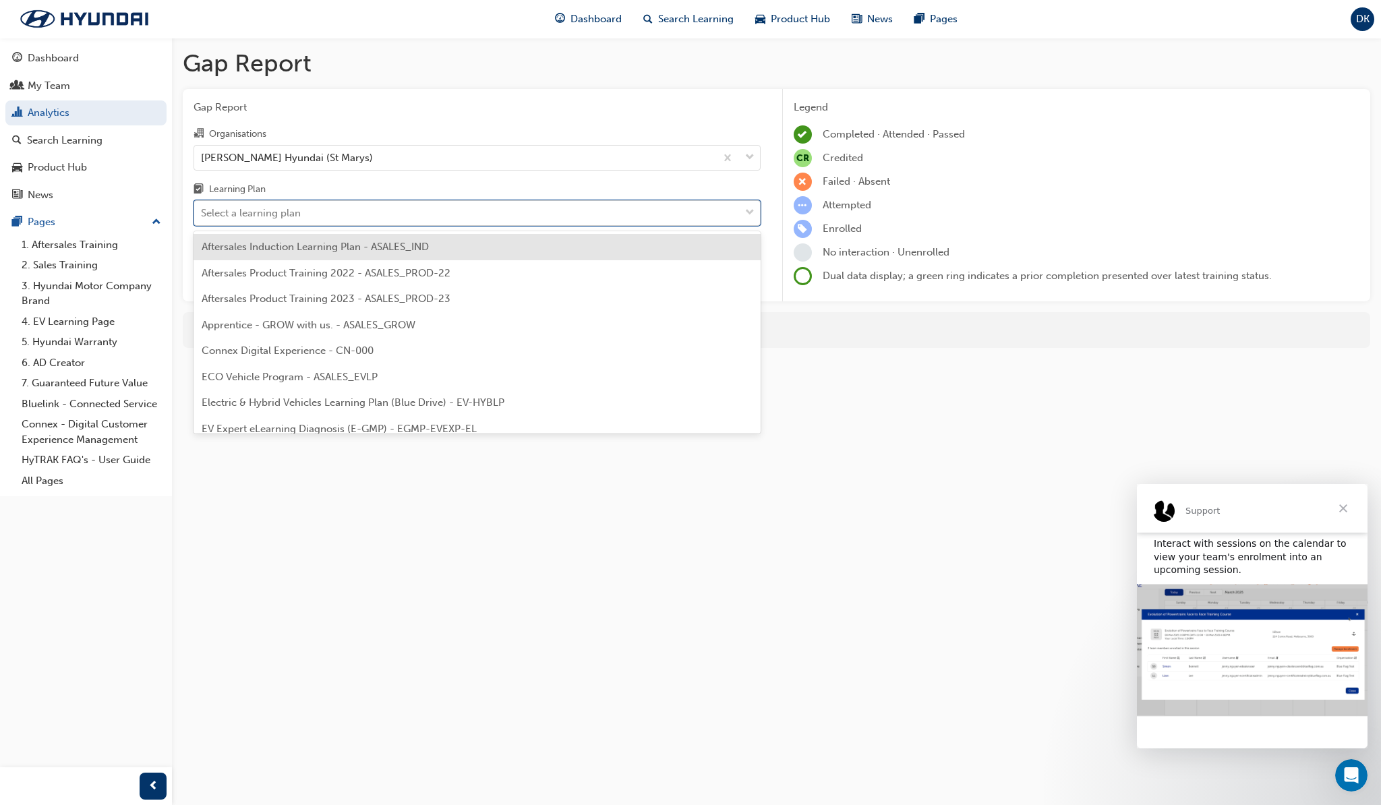
click at [202, 212] on input "Learning Plan option Aftersales Induction Learning Plan - ASALES_IND focused, 1…" at bounding box center [201, 212] width 1 height 11
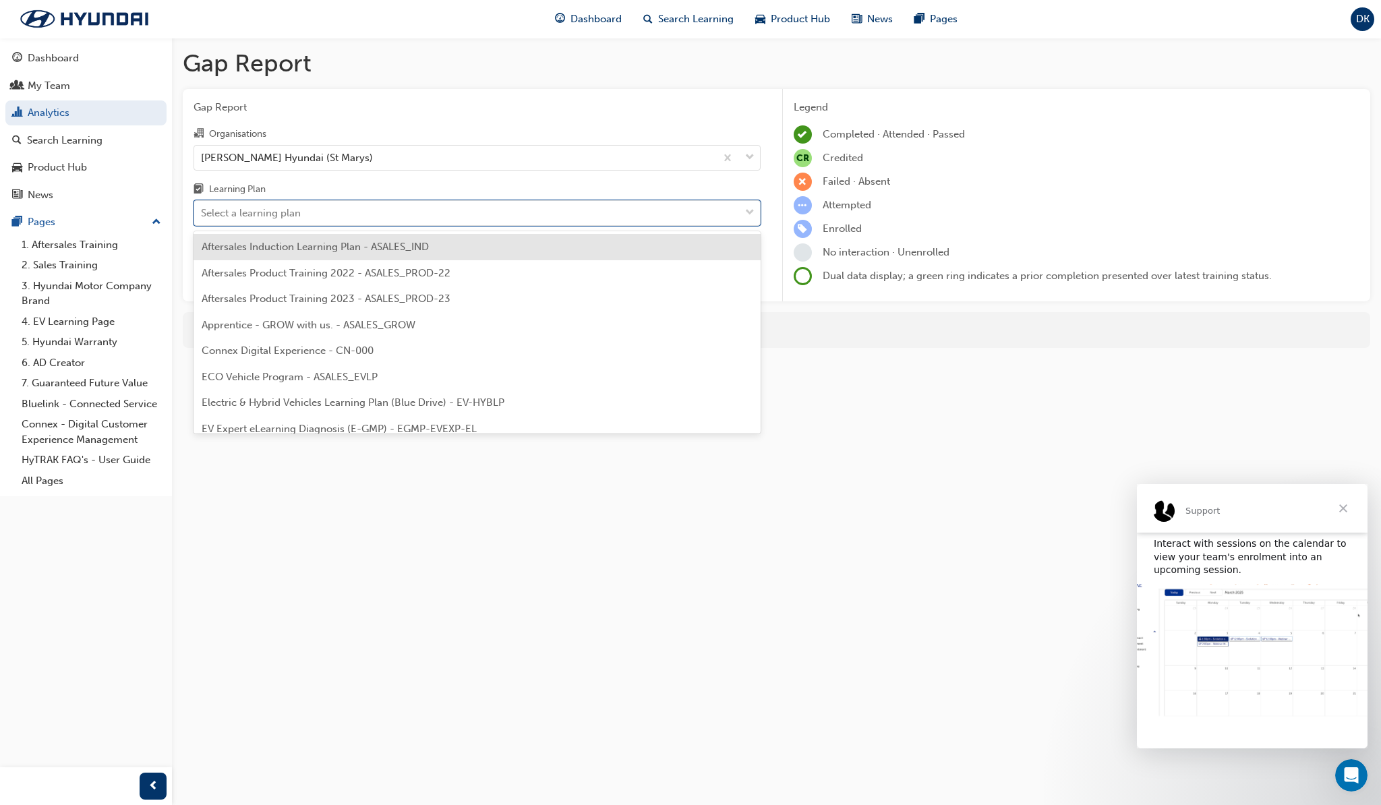
click at [420, 248] on span "Aftersales Induction Learning Plan - ASALES_IND" at bounding box center [315, 247] width 227 height 12
